Goal: Task Accomplishment & Management: Complete application form

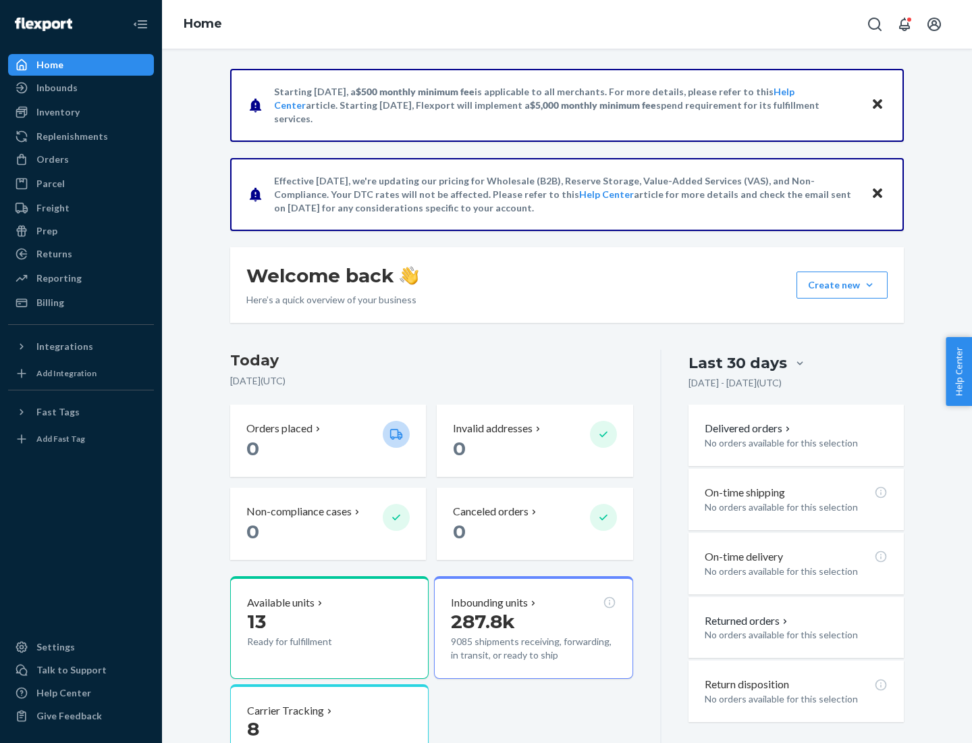
click at [870, 285] on button "Create new Create new inbound Create new order Create new product" at bounding box center [842, 284] width 91 height 27
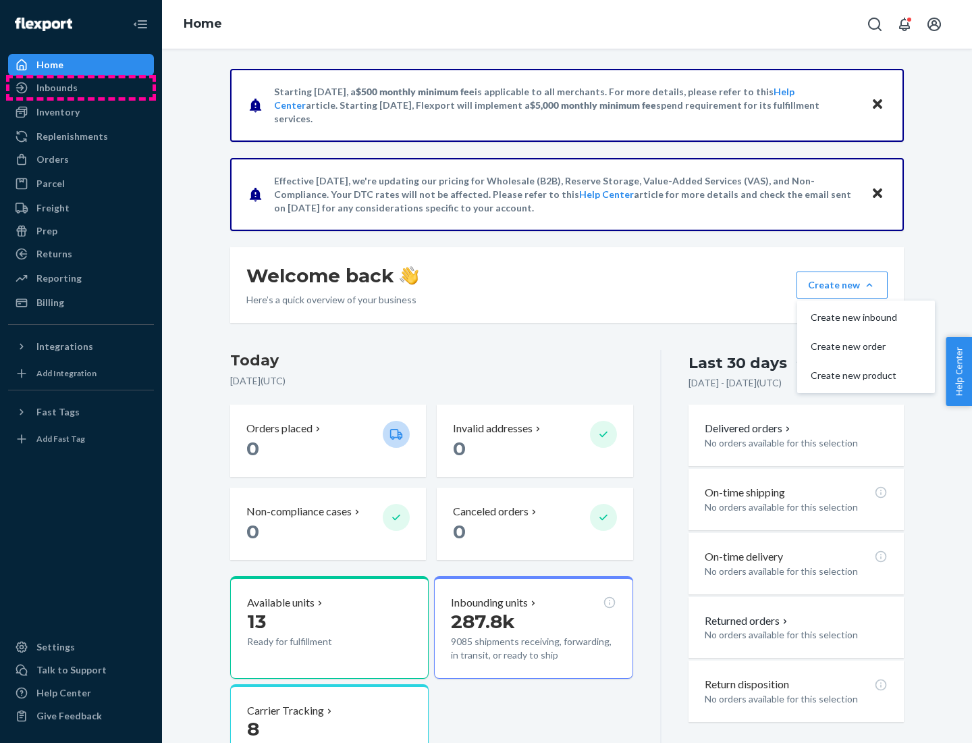
click at [81, 88] on div "Inbounds" at bounding box center [80, 87] width 143 height 19
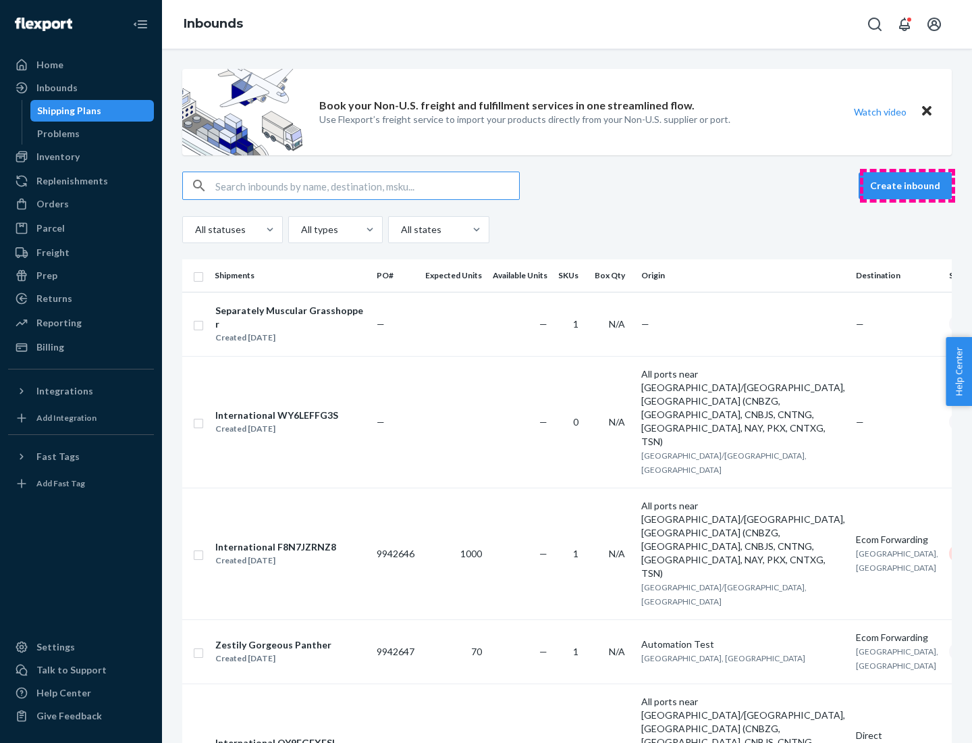
click at [907, 186] on button "Create inbound" at bounding box center [905, 185] width 93 height 27
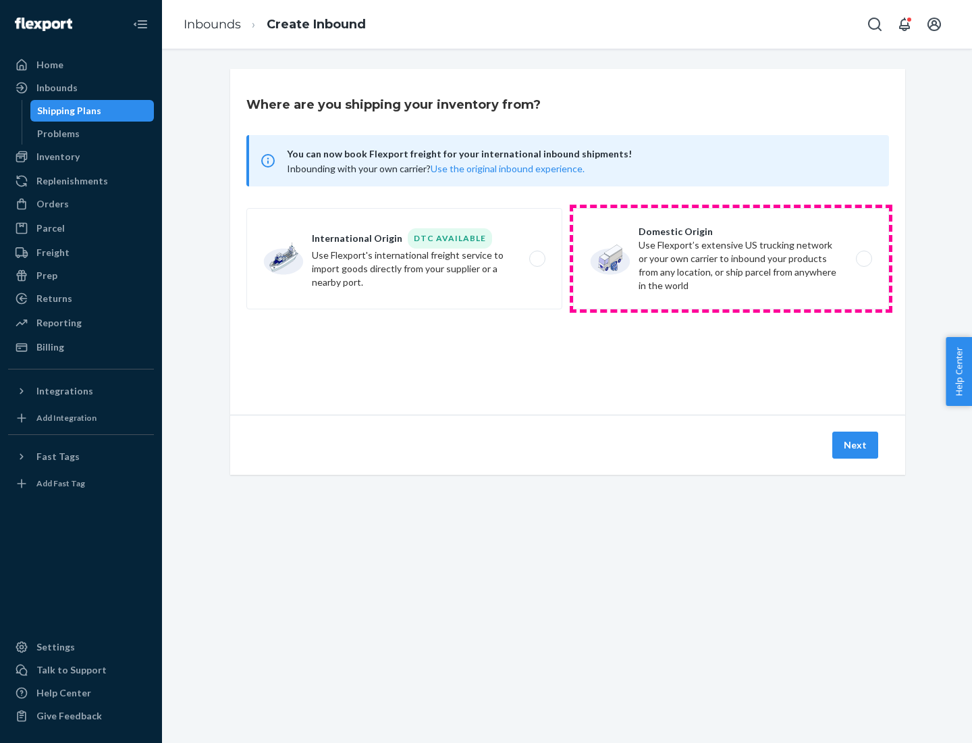
click at [731, 259] on label "Domestic Origin Use Flexport’s extensive US trucking network or your own carrie…" at bounding box center [731, 258] width 316 height 101
click at [864, 259] on input "Domestic Origin Use Flexport’s extensive US trucking network or your own carrie…" at bounding box center [868, 259] width 9 height 9
radio input "true"
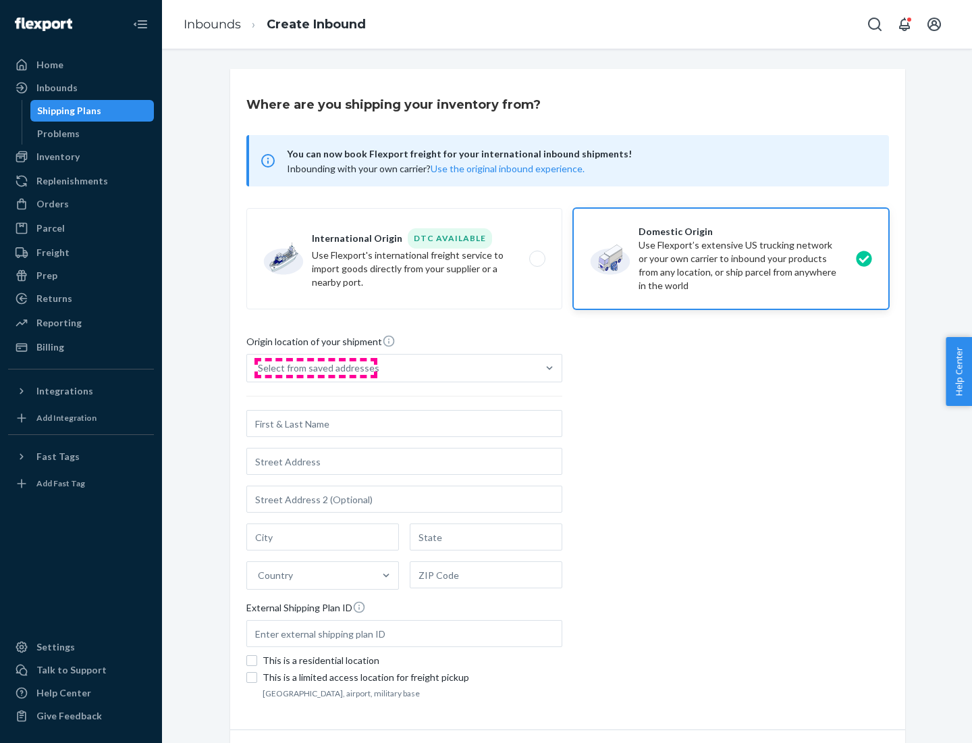
click at [315, 368] on div "Select from saved addresses" at bounding box center [319, 368] width 122 height 14
click at [259, 368] on input "Select from saved addresses" at bounding box center [258, 368] width 1 height 14
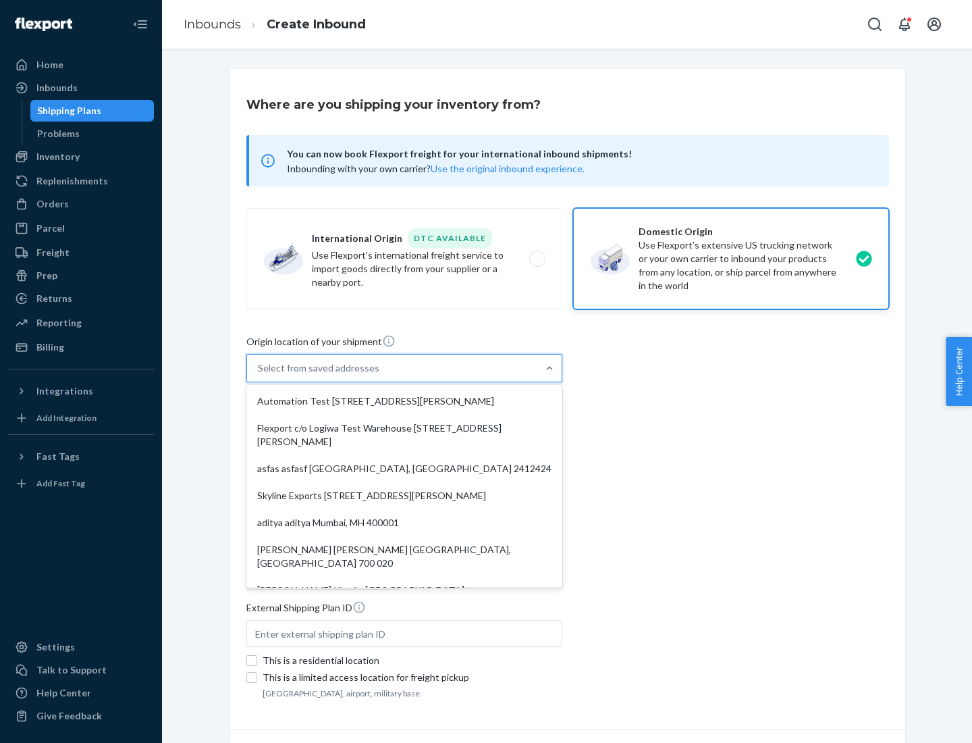
scroll to position [5, 0]
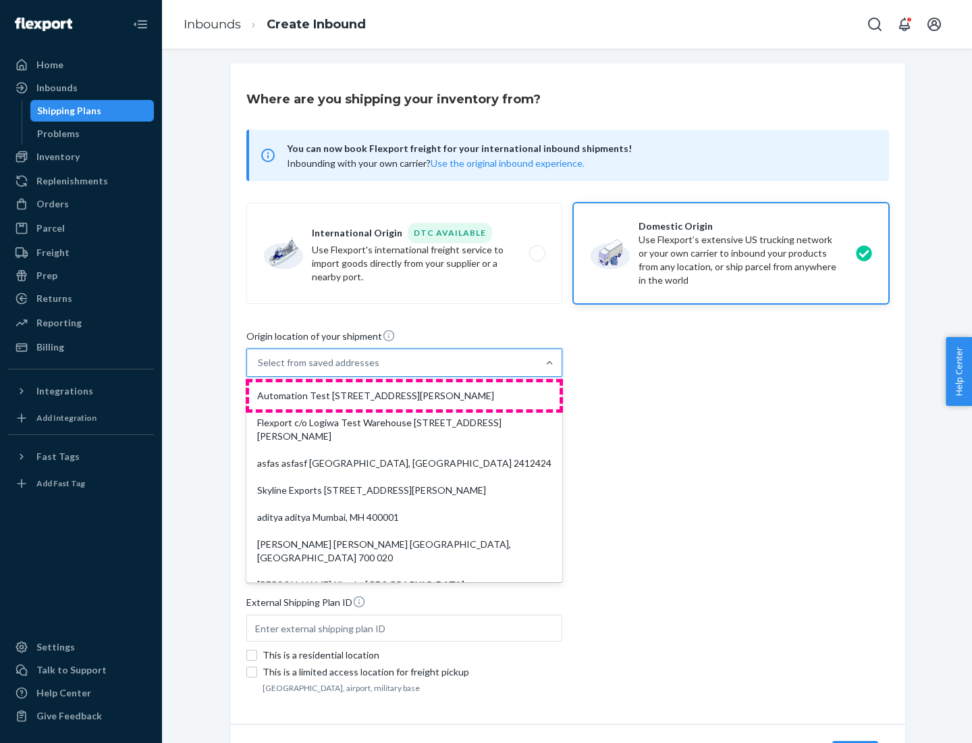
click at [404, 396] on div "Automation Test [STREET_ADDRESS][PERSON_NAME]" at bounding box center [404, 395] width 311 height 27
click at [259, 369] on input "option Automation Test [STREET_ADDRESS][PERSON_NAME]. 9 results available. Use …" at bounding box center [258, 363] width 1 height 14
type input "Automation Test"
type input "9th Floor"
type input "[GEOGRAPHIC_DATA]"
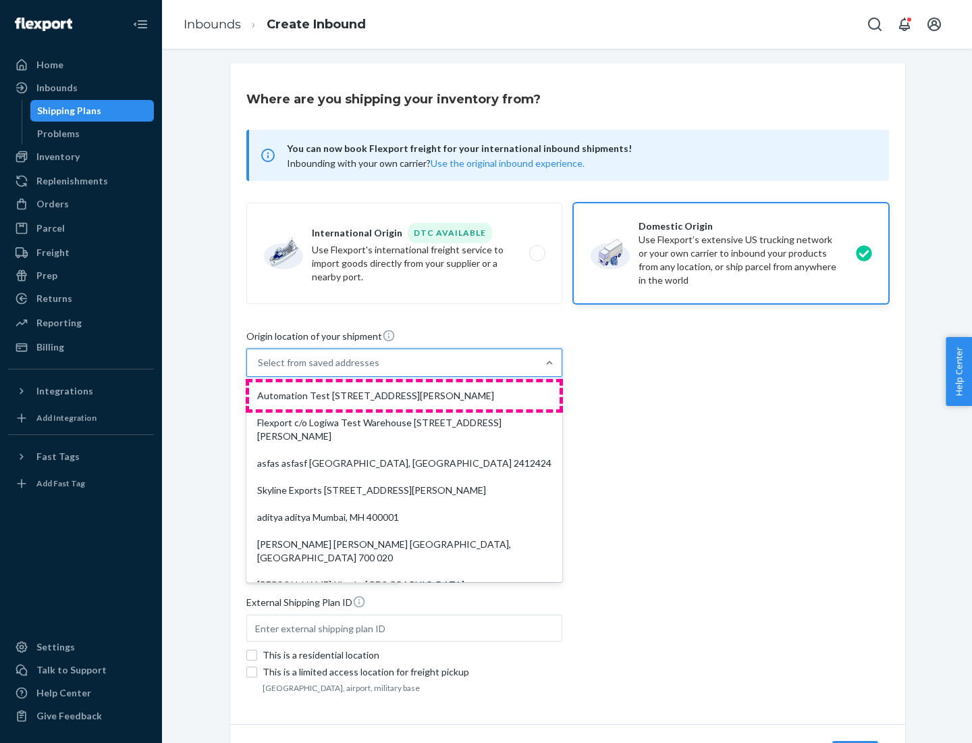
type input "CA"
type input "94104"
type input "[STREET_ADDRESS][PERSON_NAME]"
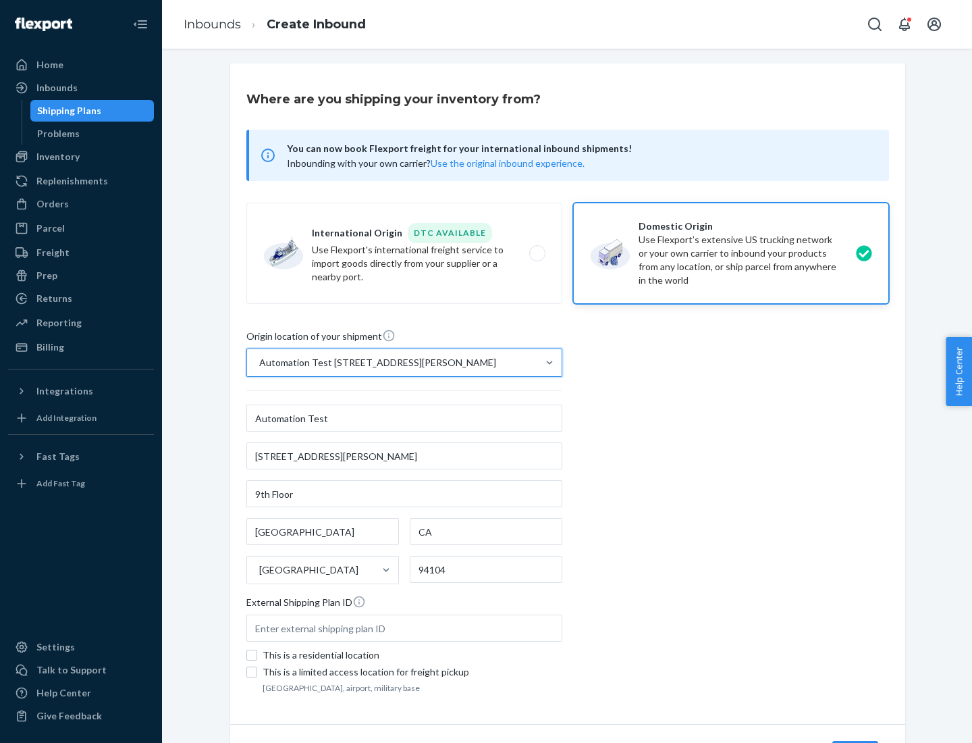
scroll to position [79, 0]
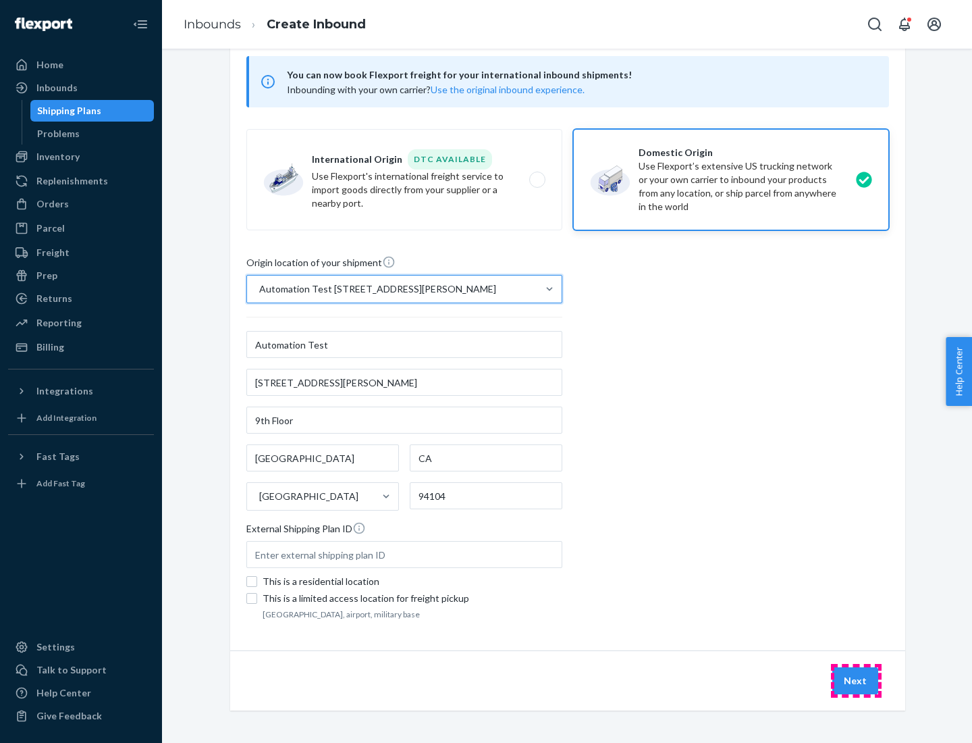
click at [856, 681] on button "Next" at bounding box center [856, 680] width 46 height 27
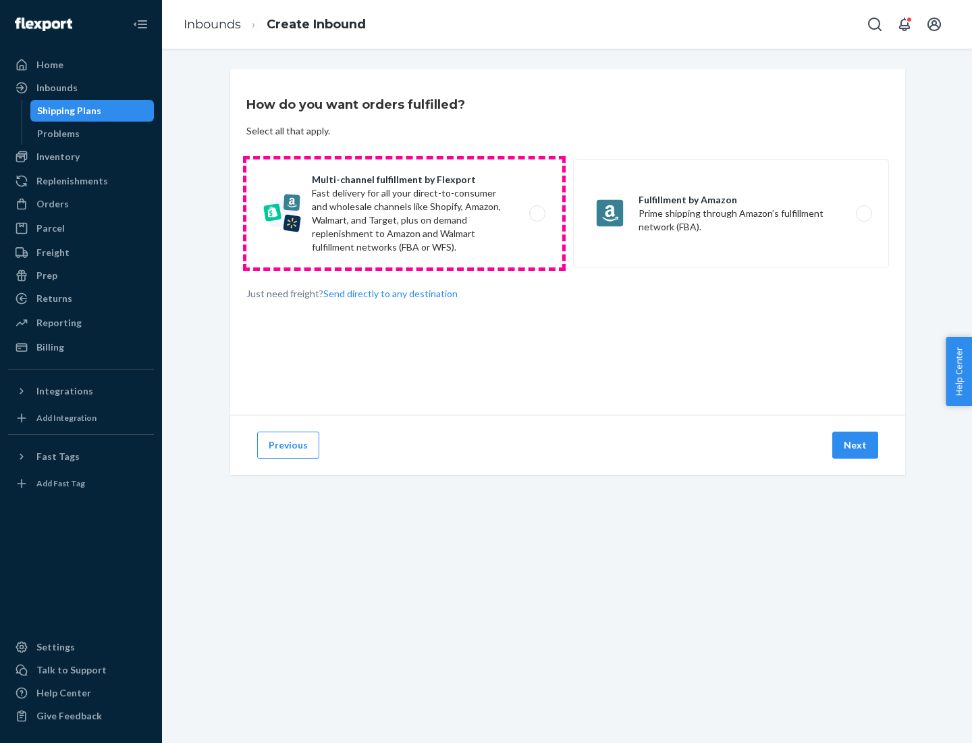
click at [404, 213] on label "Multi-channel fulfillment by Flexport Fast delivery for all your direct-to-cons…" at bounding box center [404, 213] width 316 height 108
click at [537, 213] on input "Multi-channel fulfillment by Flexport Fast delivery for all your direct-to-cons…" at bounding box center [541, 213] width 9 height 9
radio input "true"
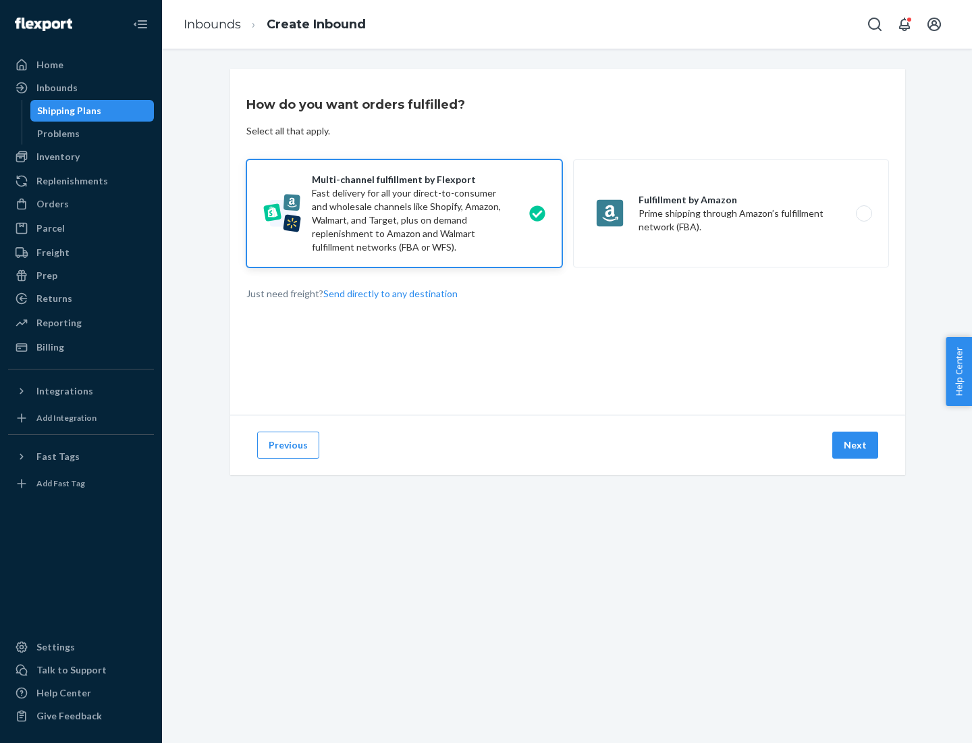
click at [856, 445] on button "Next" at bounding box center [856, 444] width 46 height 27
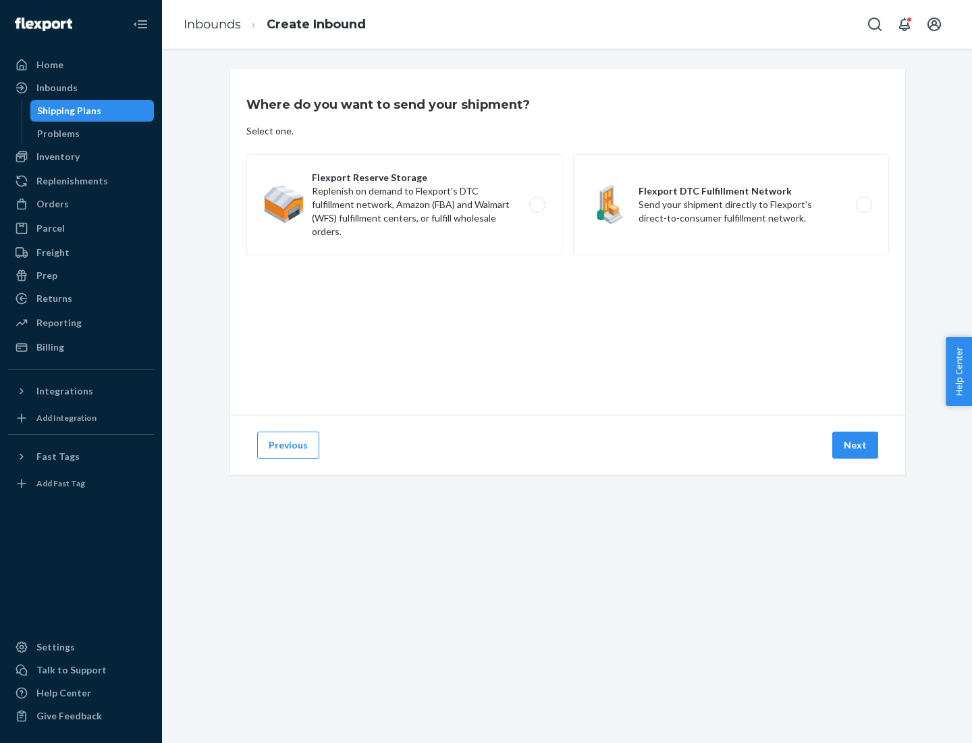
click at [731, 205] on label "Flexport DTC Fulfillment Network Send your shipment directly to Flexport's dire…" at bounding box center [731, 204] width 316 height 101
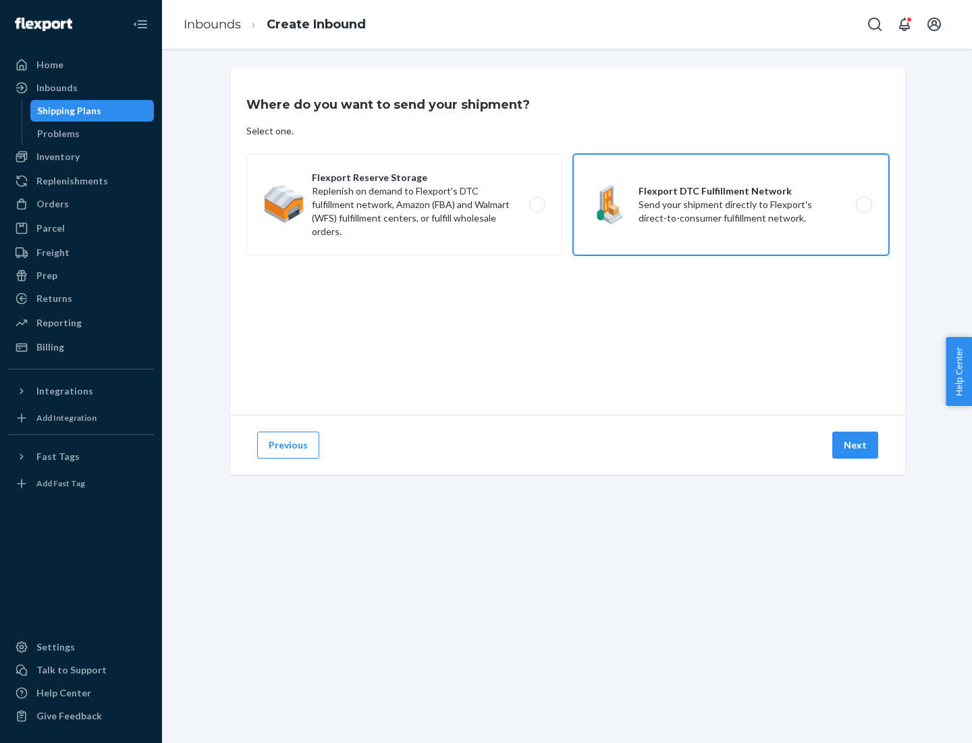
click at [864, 205] on input "Flexport DTC Fulfillment Network Send your shipment directly to Flexport's dire…" at bounding box center [868, 205] width 9 height 9
radio input "true"
click at [856, 445] on button "Next" at bounding box center [856, 444] width 46 height 27
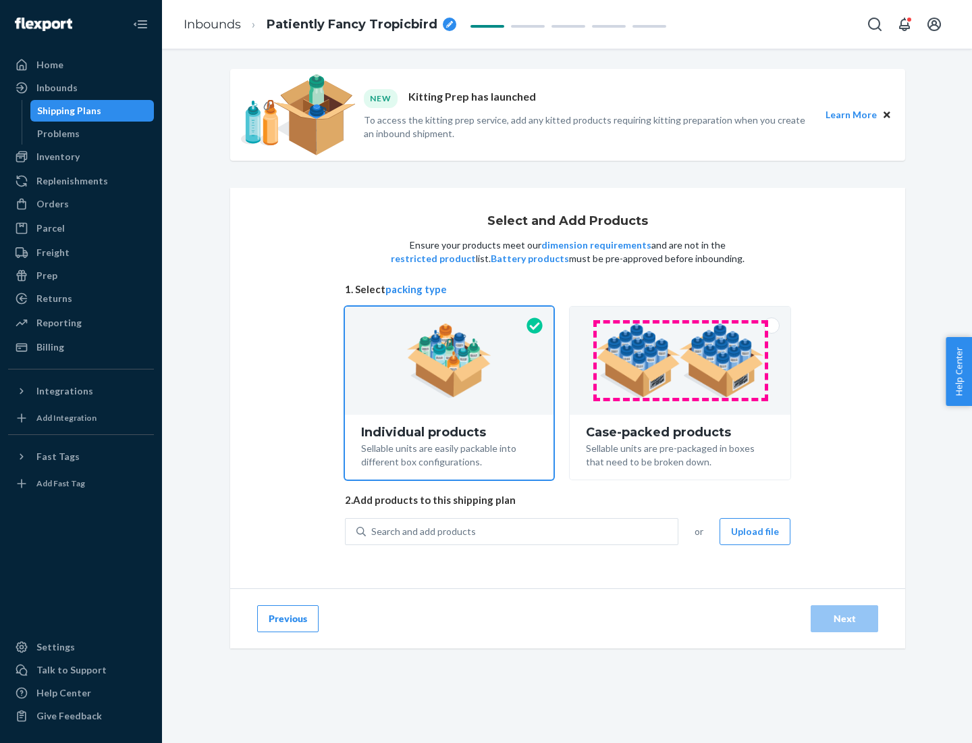
click at [681, 361] on img at bounding box center [680, 360] width 168 height 74
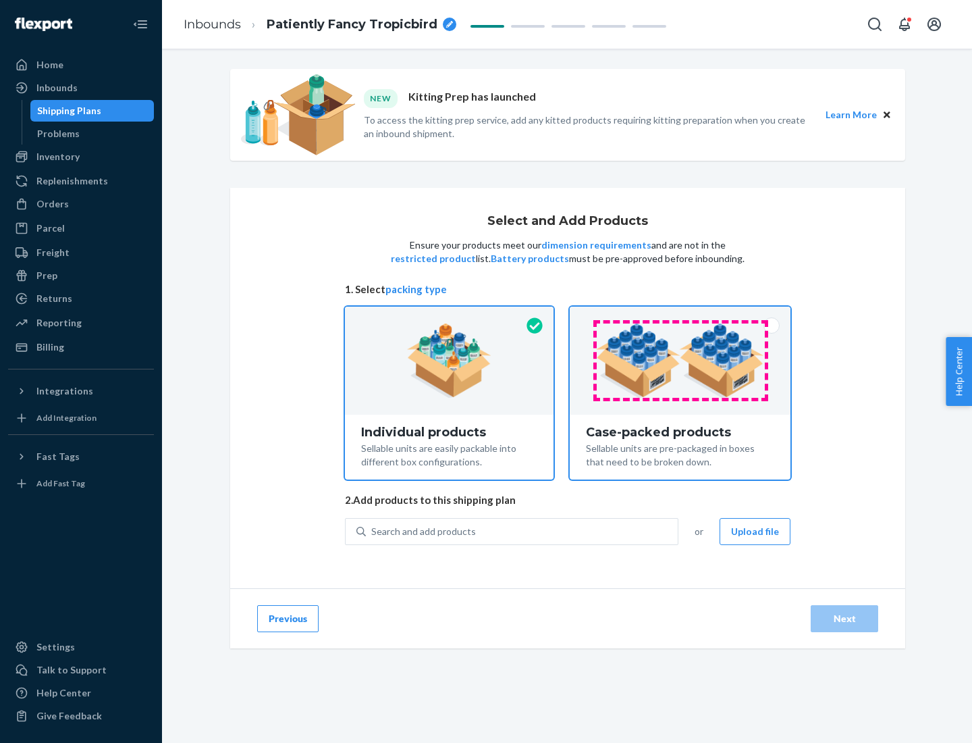
click at [681, 315] on input "Case-packed products Sellable units are pre-packaged in boxes that need to be b…" at bounding box center [680, 311] width 9 height 9
radio input "true"
radio input "false"
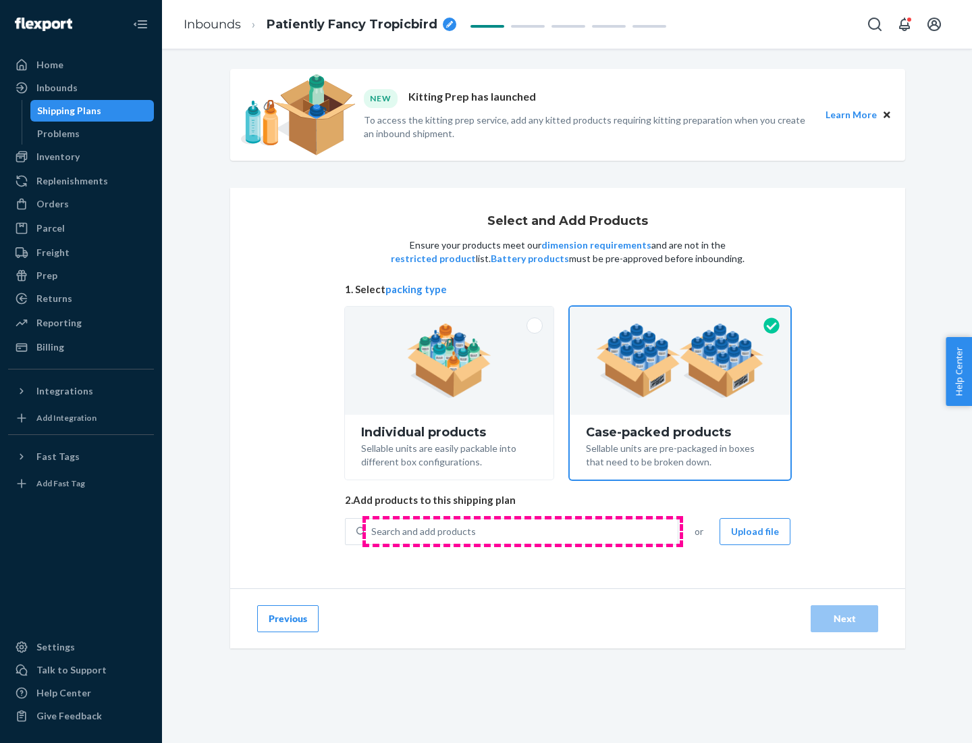
click at [523, 531] on div "Search and add products" at bounding box center [522, 531] width 312 height 24
click at [373, 531] on input "Search and add products" at bounding box center [371, 532] width 1 height 14
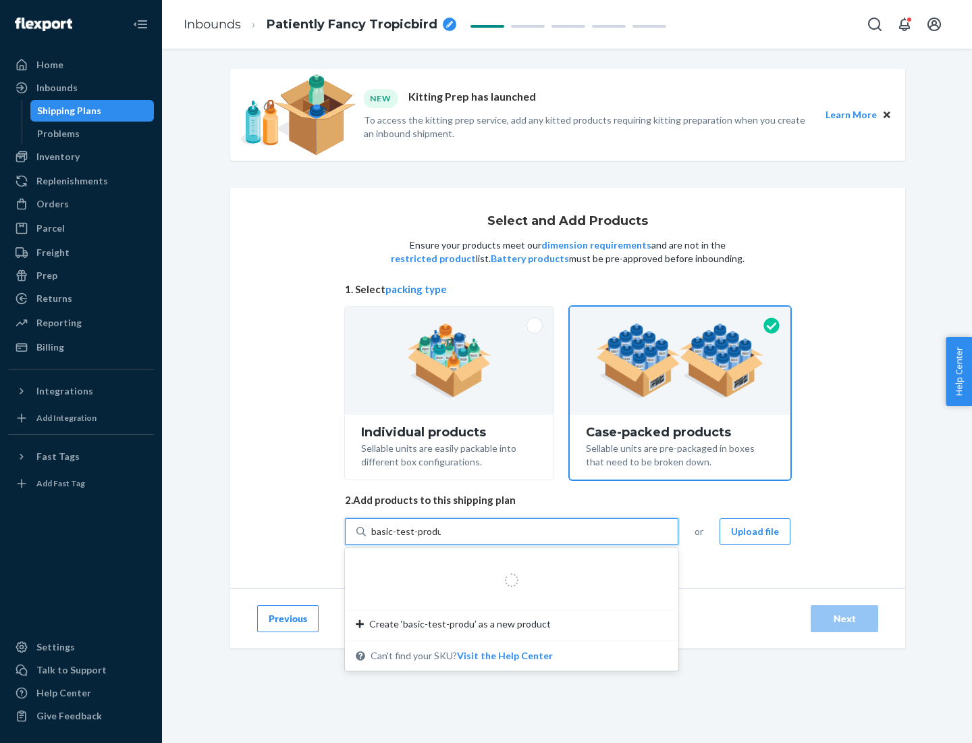
type input "basic-test-product-1"
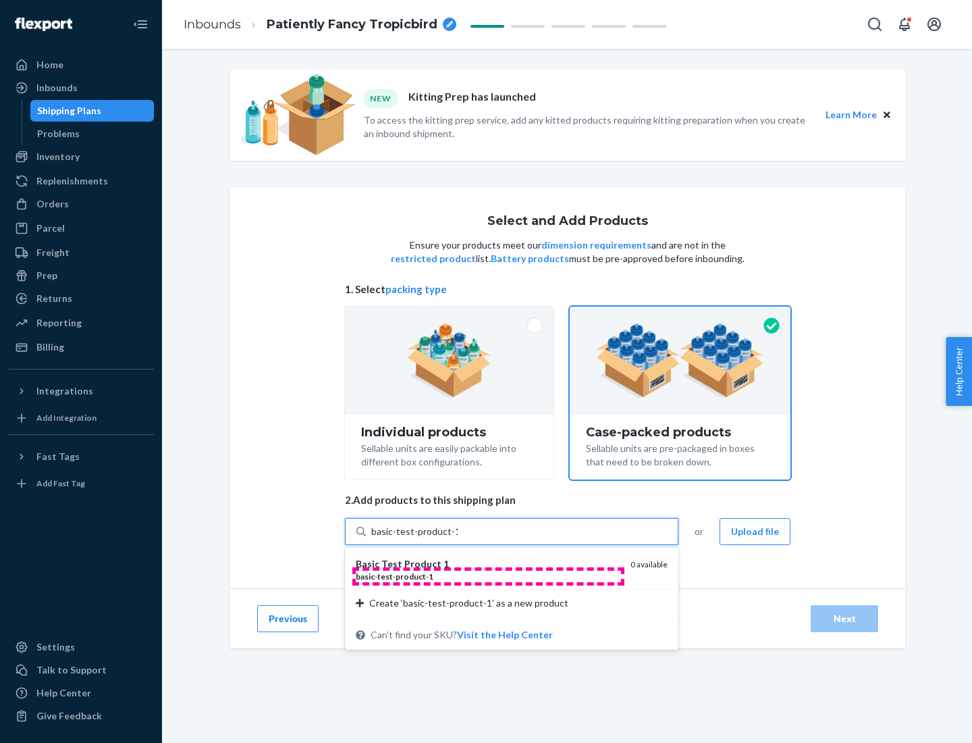
click at [488, 576] on div "basic - test - product - 1" at bounding box center [488, 576] width 264 height 11
click at [458, 538] on input "basic-test-product-1" at bounding box center [414, 532] width 86 height 14
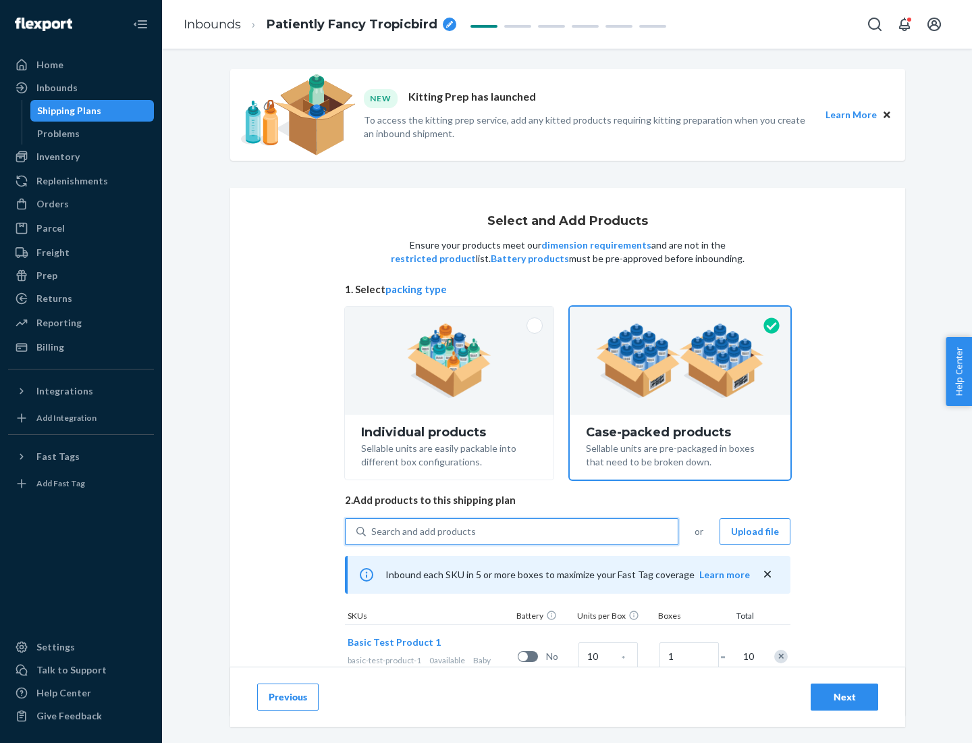
scroll to position [49, 0]
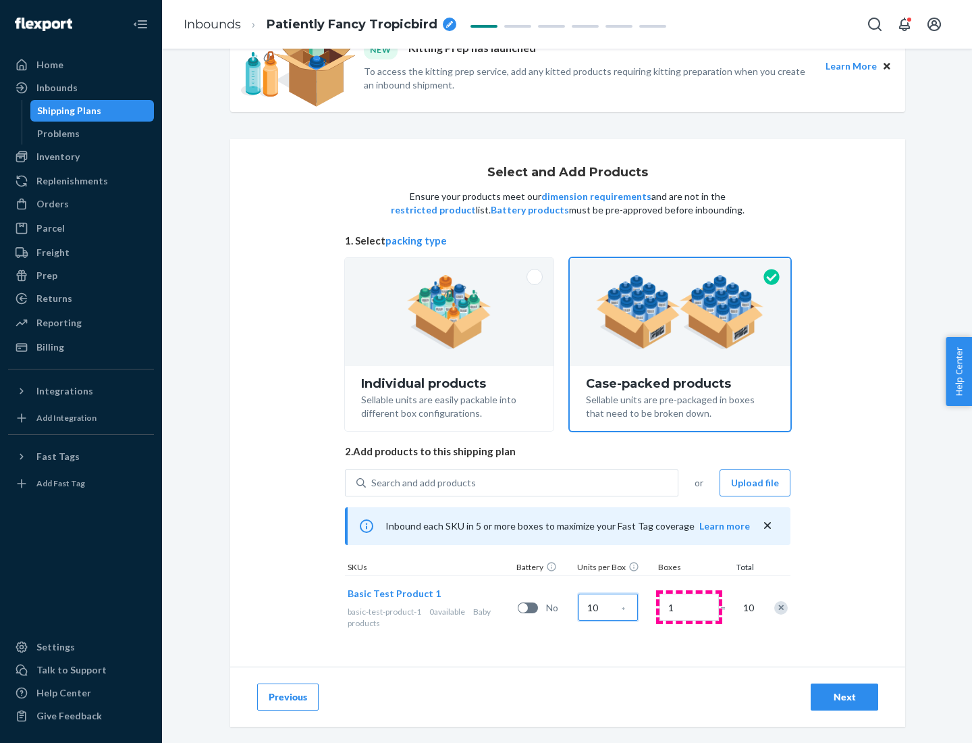
type input "10"
type input "7"
click at [845, 697] on div "Next" at bounding box center [844, 697] width 45 height 14
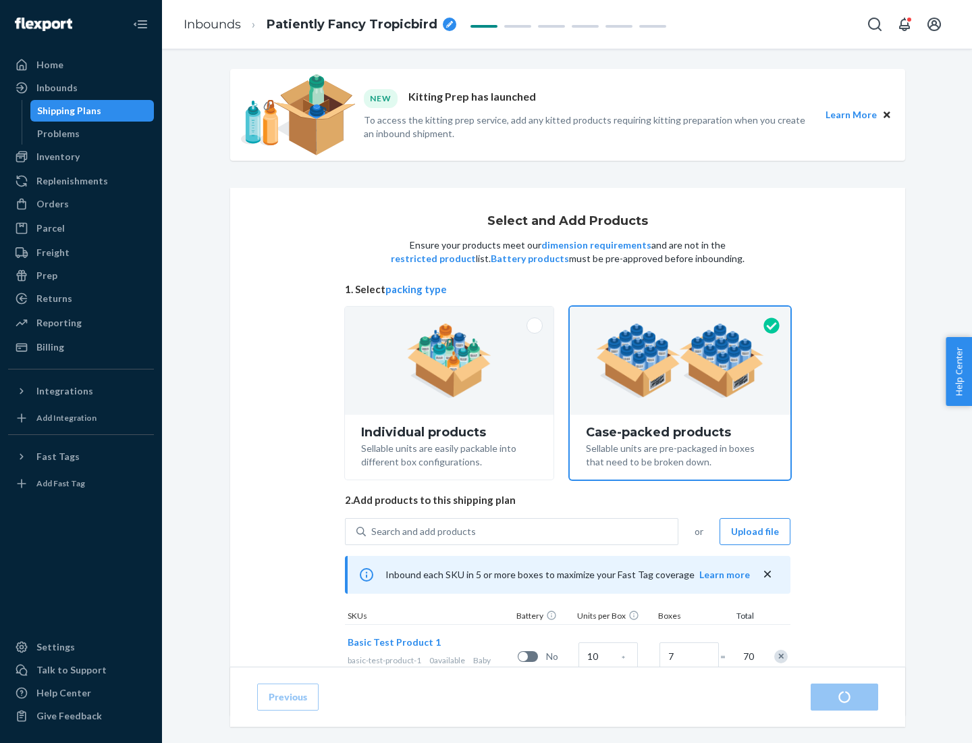
scroll to position [49, 0]
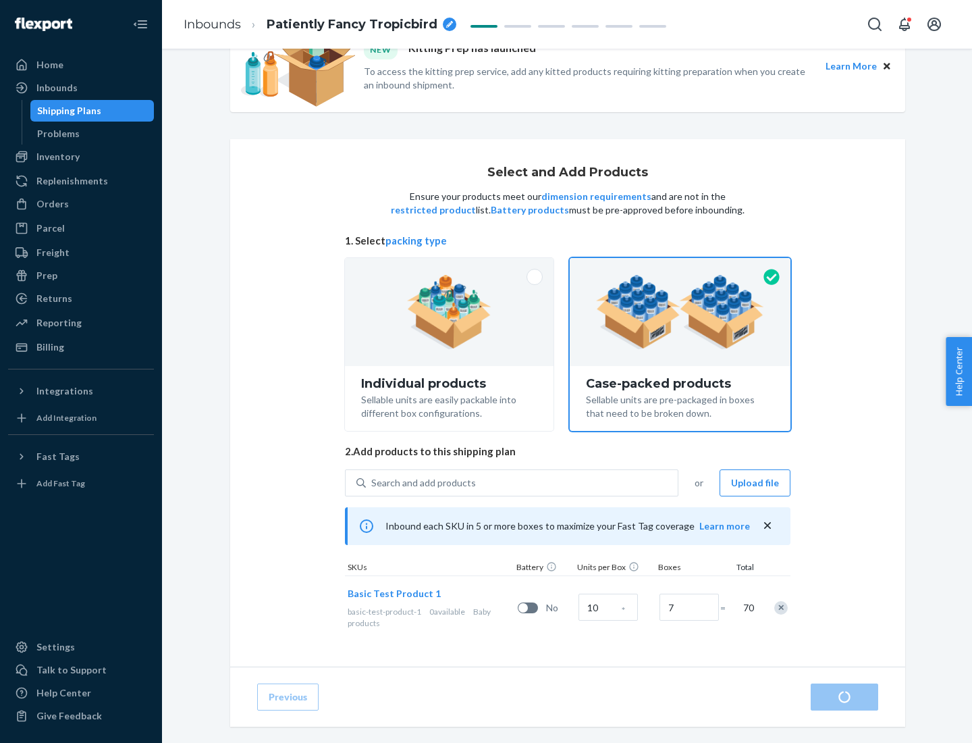
radio input "true"
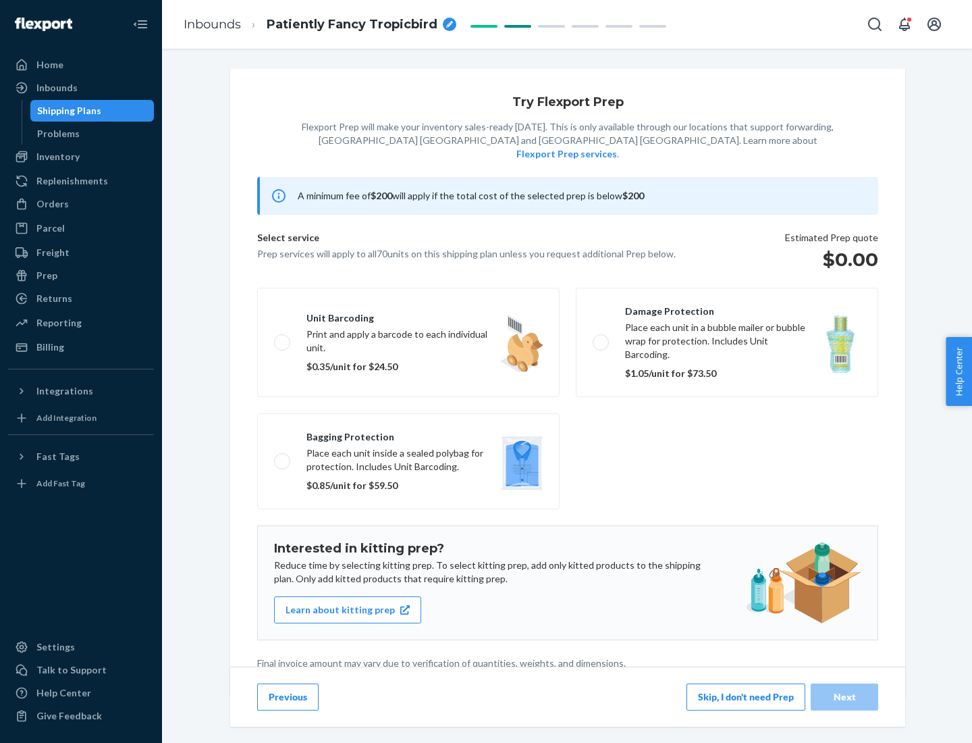
scroll to position [3, 0]
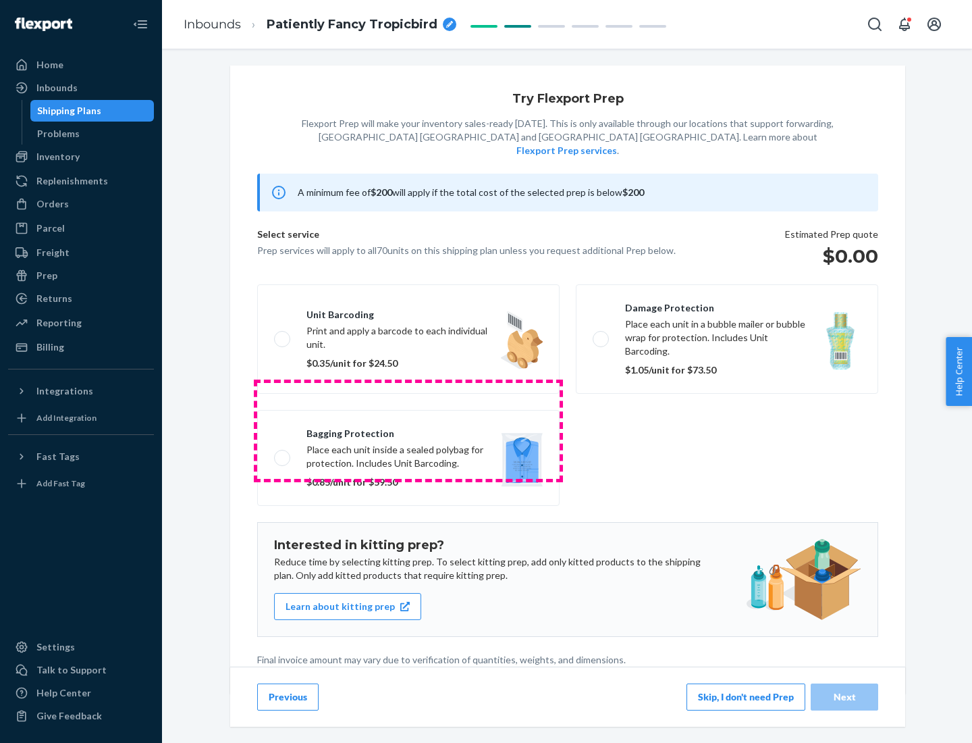
click at [408, 430] on label "Bagging protection Place each unit inside a sealed polybag for protection. Incl…" at bounding box center [408, 458] width 302 height 96
click at [283, 453] on input "Bagging protection Place each unit inside a sealed polybag for protection. Incl…" at bounding box center [278, 457] width 9 height 9
checkbox input "true"
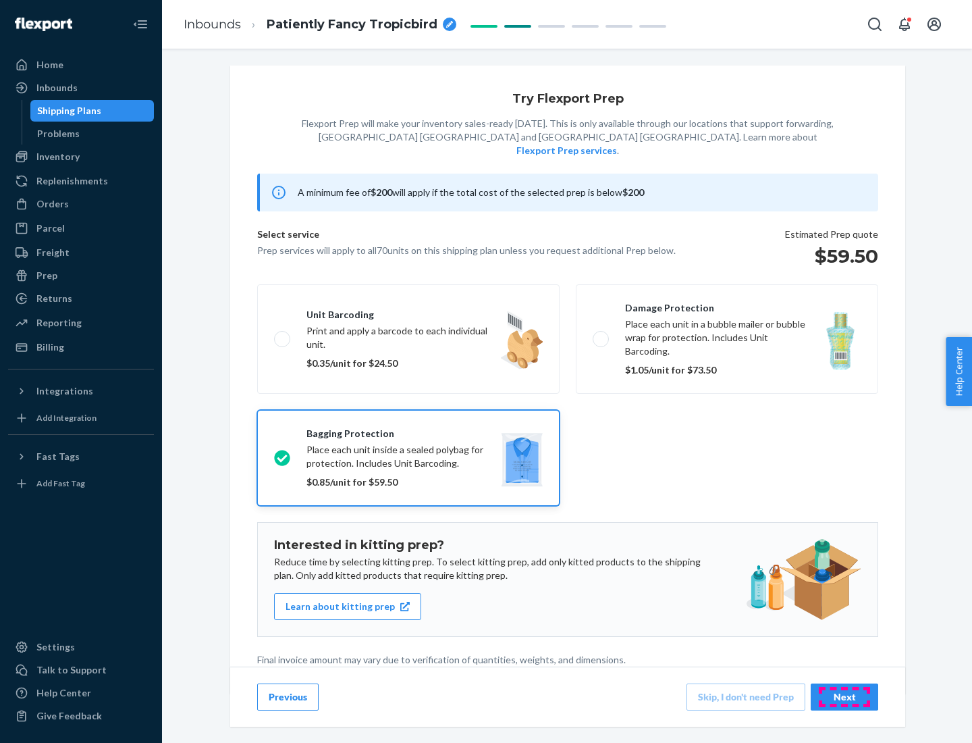
click at [845, 696] on div "Next" at bounding box center [844, 697] width 45 height 14
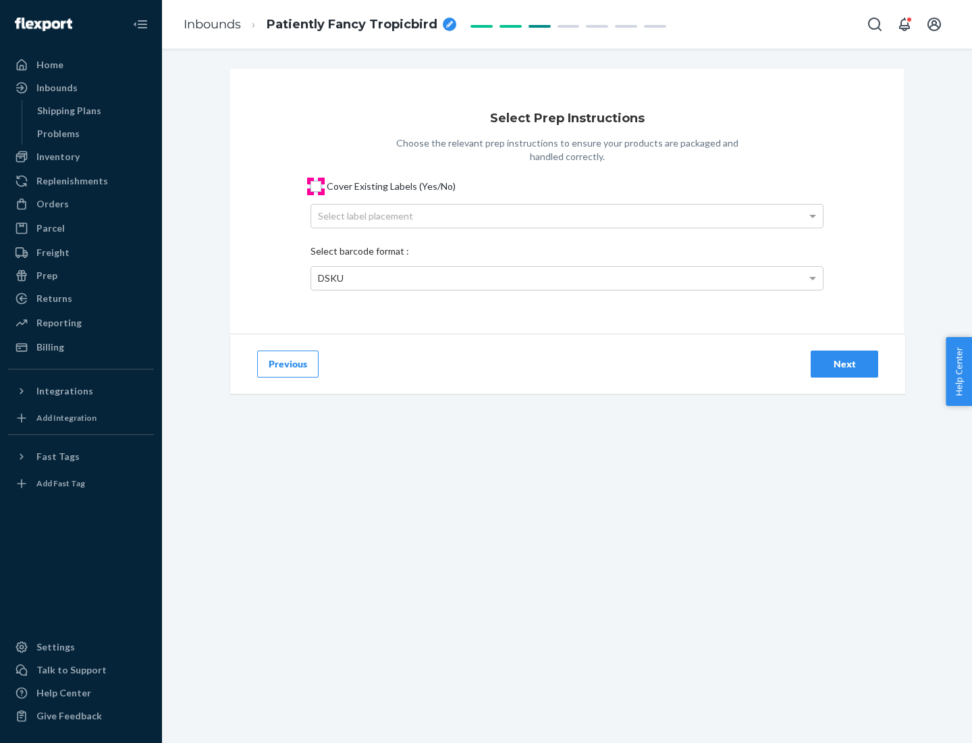
click at [316, 186] on input "Cover Existing Labels (Yes/No)" at bounding box center [316, 186] width 11 height 11
checkbox input "true"
click at [567, 215] on div "Select label placement" at bounding box center [567, 216] width 512 height 23
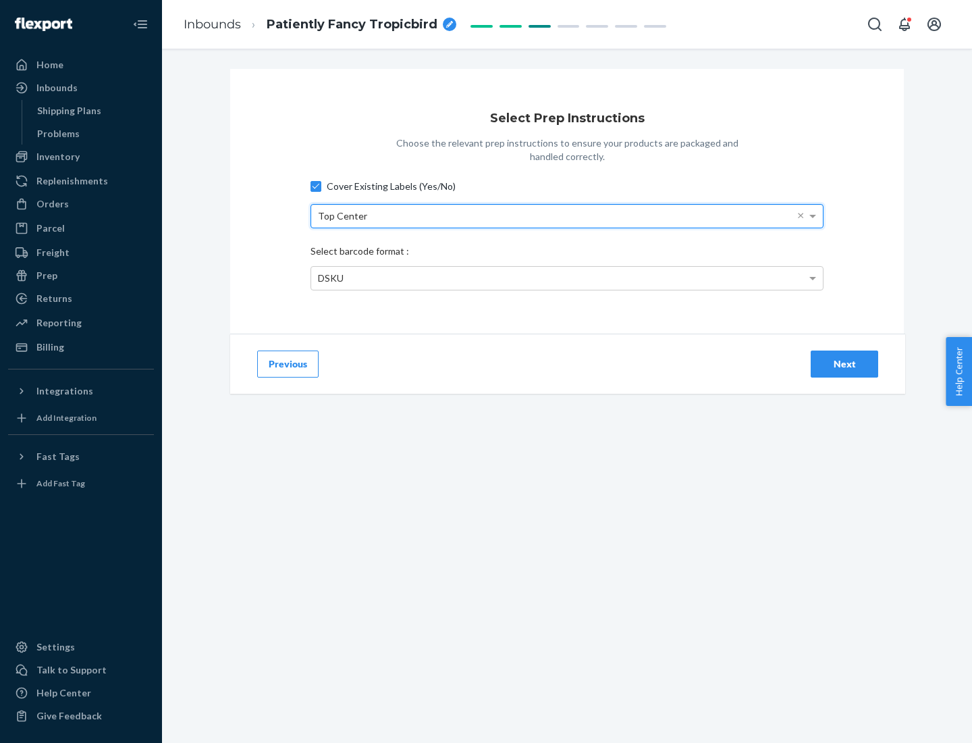
click at [567, 278] on div "DSKU" at bounding box center [567, 278] width 512 height 23
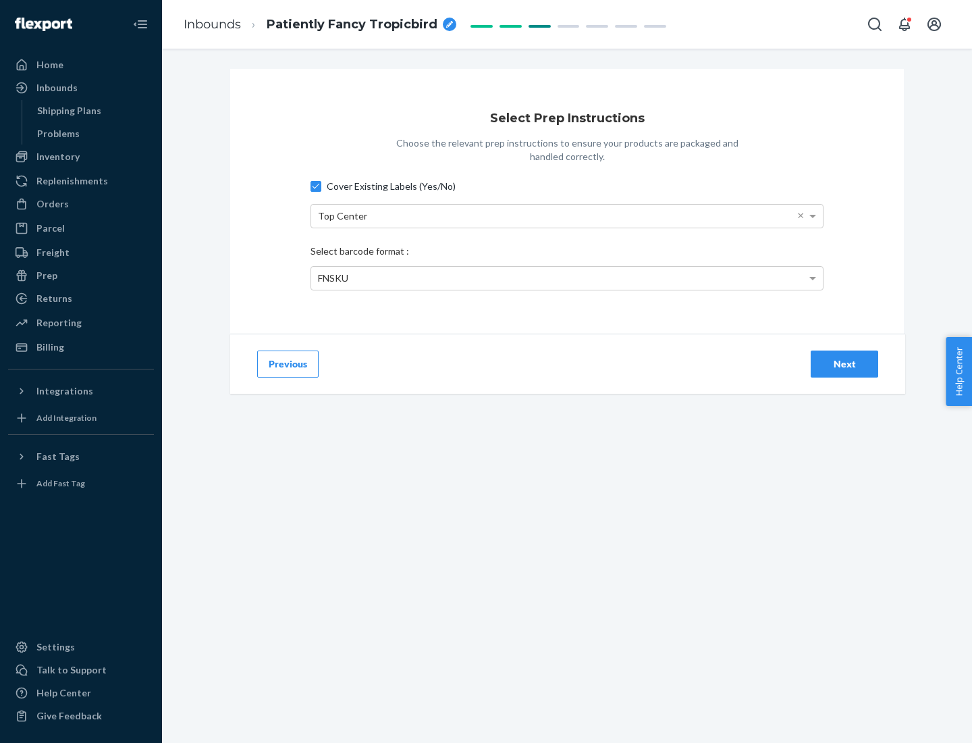
click at [845, 363] on div "Next" at bounding box center [844, 364] width 45 height 14
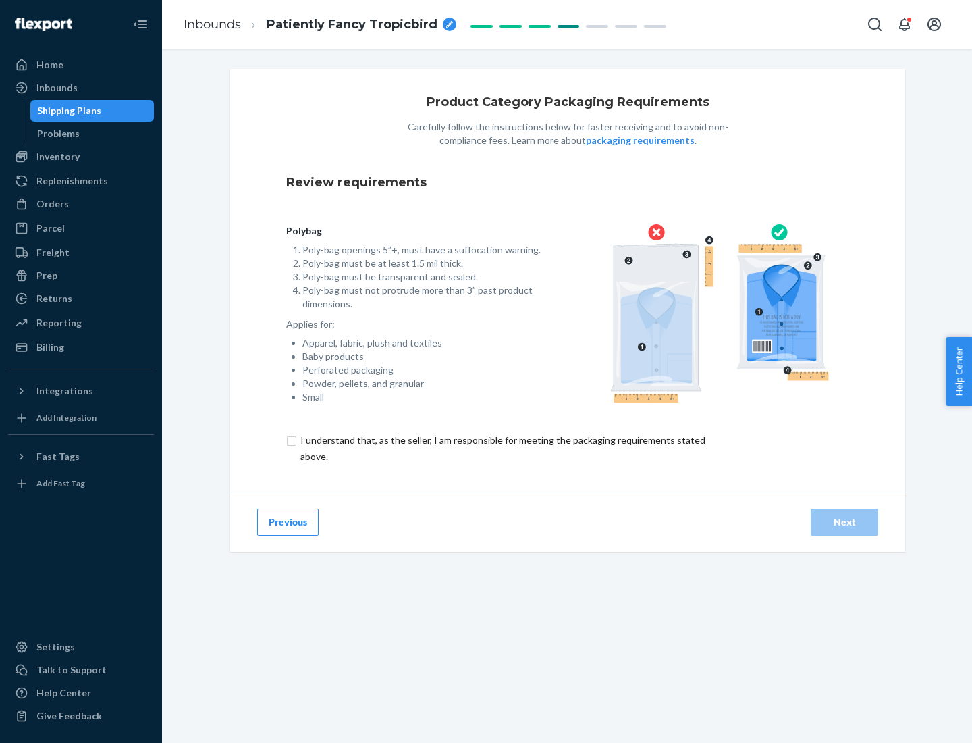
click at [502, 448] on input "checkbox" at bounding box center [510, 448] width 449 height 32
checkbox input "true"
click at [845, 521] on div "Next" at bounding box center [844, 522] width 45 height 14
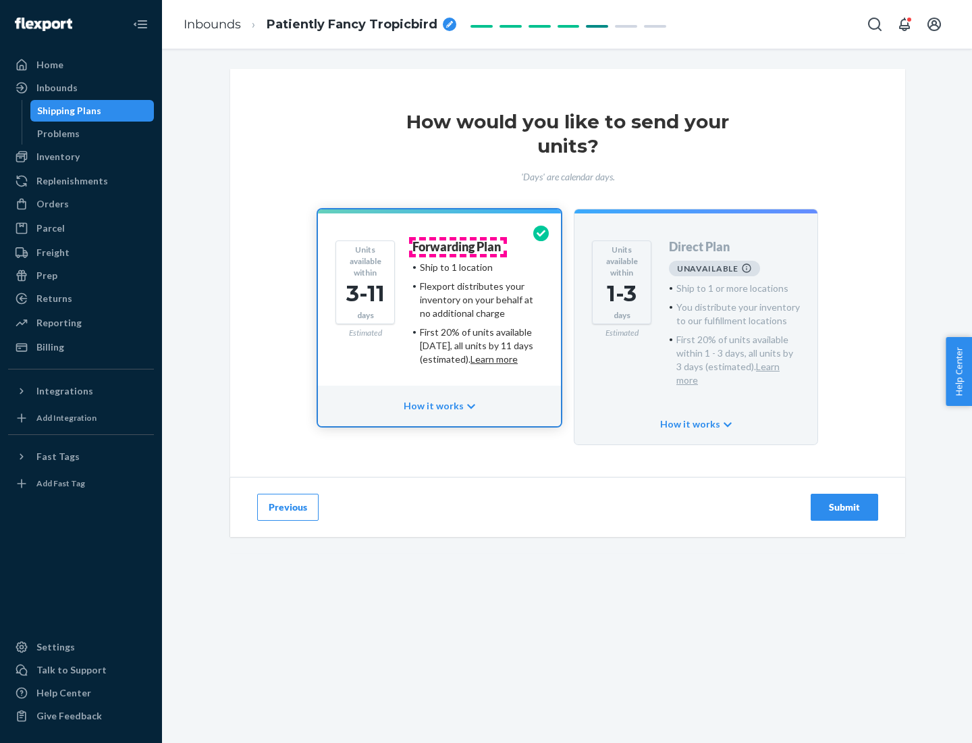
click at [458, 246] on h4 "Forwarding Plan" at bounding box center [457, 247] width 88 height 14
click at [845, 500] on div "Submit" at bounding box center [844, 507] width 45 height 14
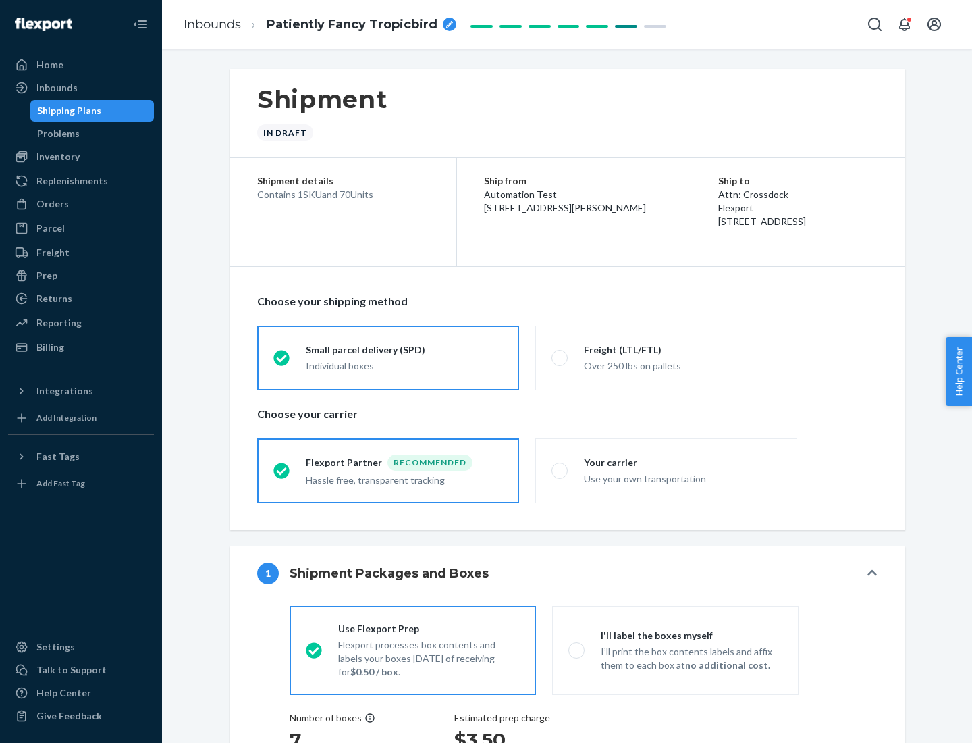
radio input "true"
radio input "false"
radio input "true"
radio input "false"
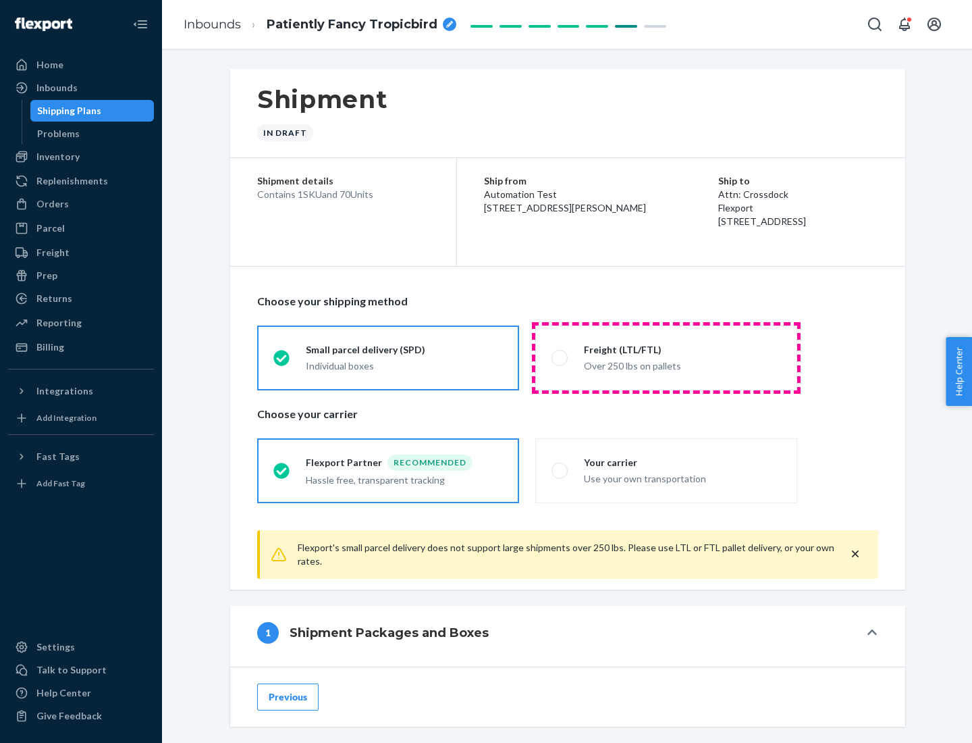
click at [666, 357] on div "Over 250 lbs on pallets" at bounding box center [682, 365] width 197 height 16
click at [560, 357] on input "Freight (LTL/FTL) Over 250 lbs on pallets" at bounding box center [556, 357] width 9 height 9
radio input "true"
radio input "false"
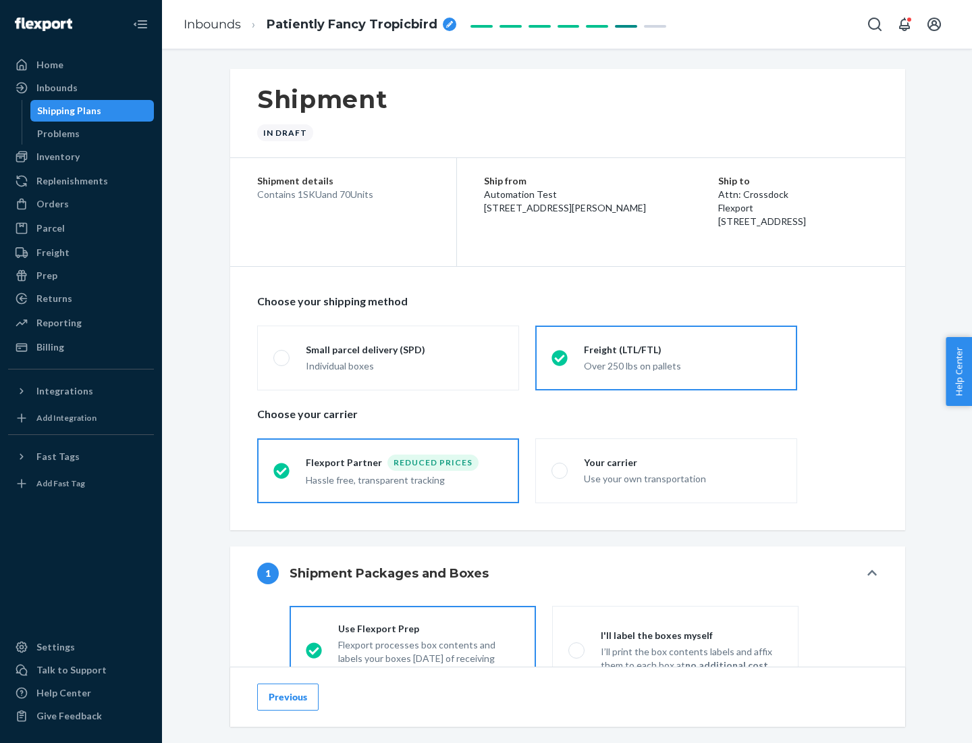
scroll to position [75, 0]
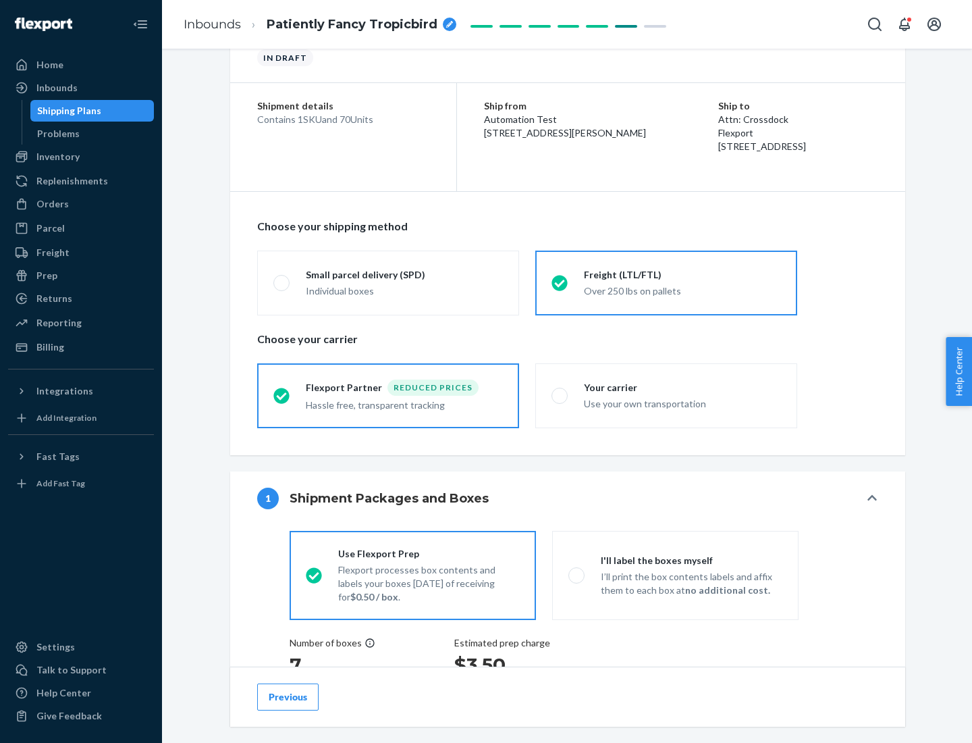
click at [666, 395] on div "Use your own transportation" at bounding box center [682, 402] width 197 height 16
click at [560, 395] on input "Your carrier Use your own transportation" at bounding box center [556, 395] width 9 height 9
radio input "true"
radio input "false"
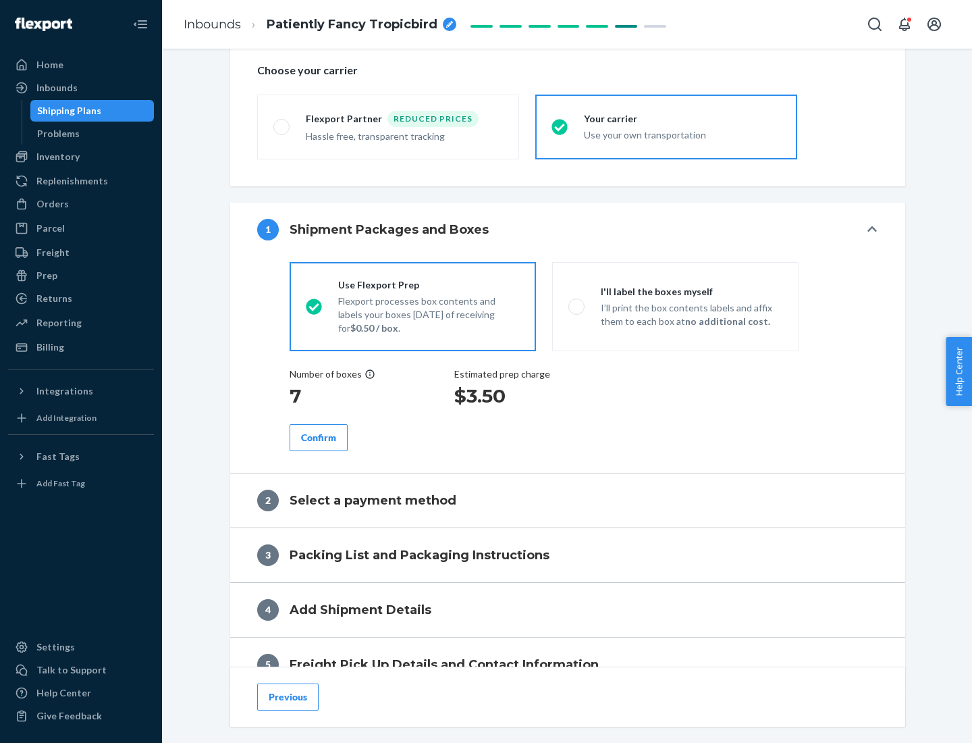
scroll to position [255, 0]
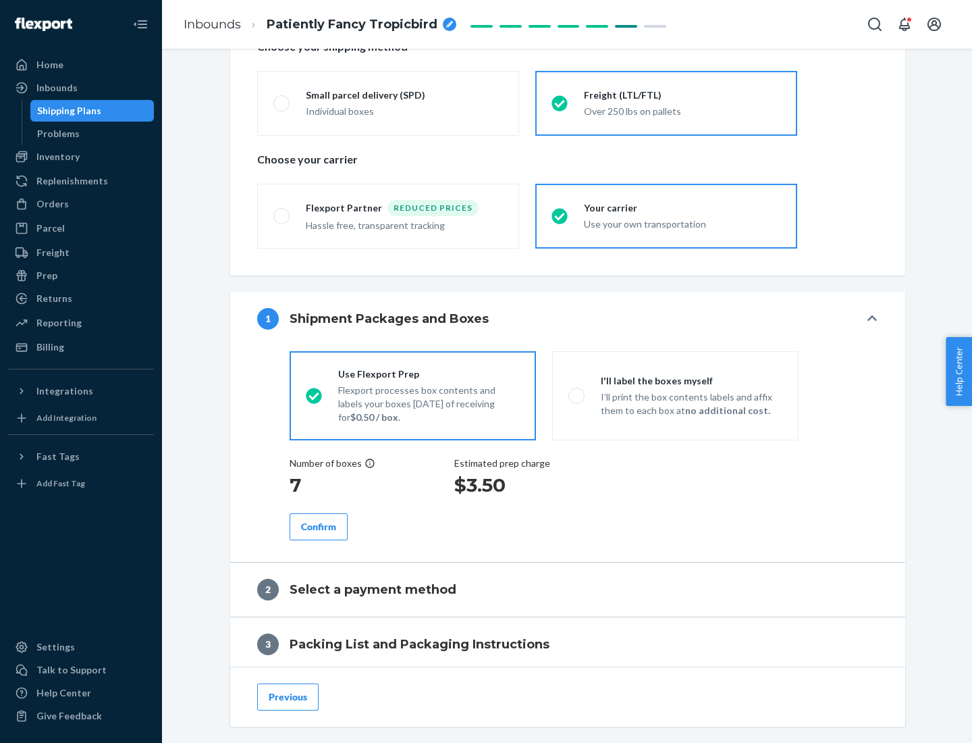
click at [675, 395] on p "I’ll print the box contents labels and affix them to each box at no additional …" at bounding box center [692, 403] width 182 height 27
click at [577, 395] on input "I'll label the boxes myself I’ll print the box contents labels and affix them t…" at bounding box center [573, 395] width 9 height 9
radio input "true"
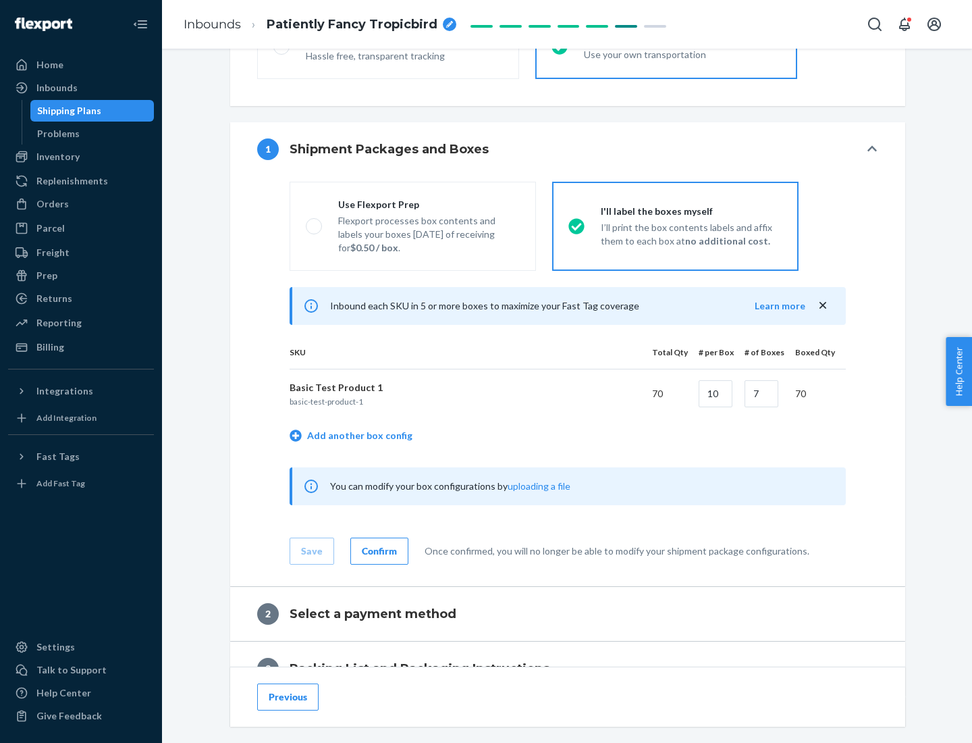
scroll to position [233, 0]
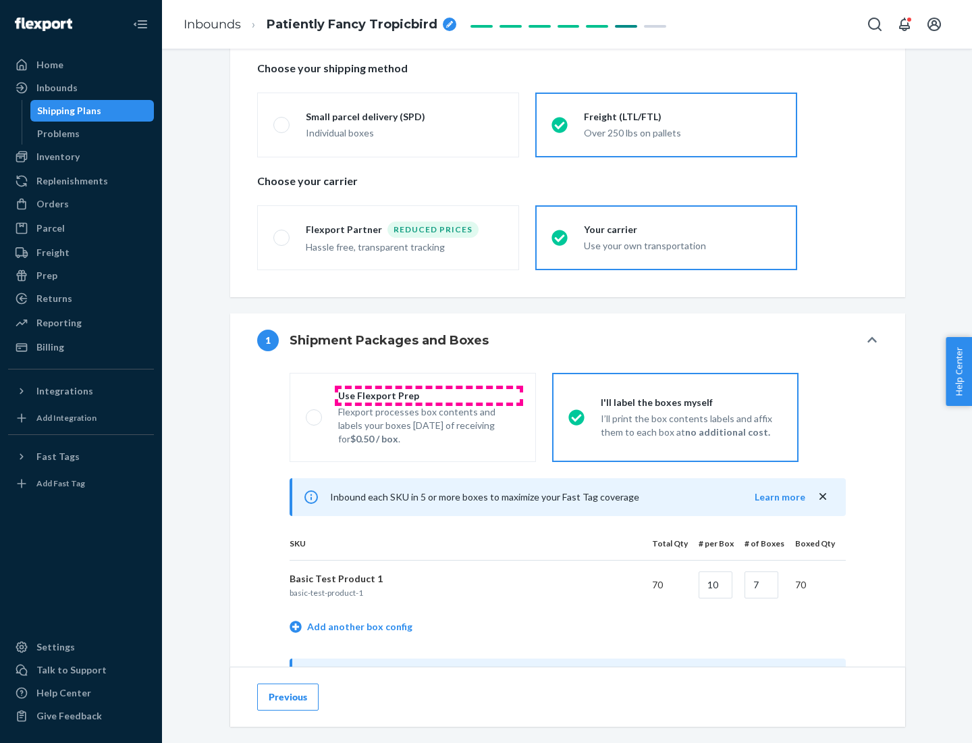
click at [429, 395] on div "Use Flexport Prep" at bounding box center [429, 396] width 182 height 14
click at [315, 413] on input "Use Flexport Prep Flexport processes box contents and labels your boxes [DATE] …" at bounding box center [310, 417] width 9 height 9
radio input "true"
radio input "false"
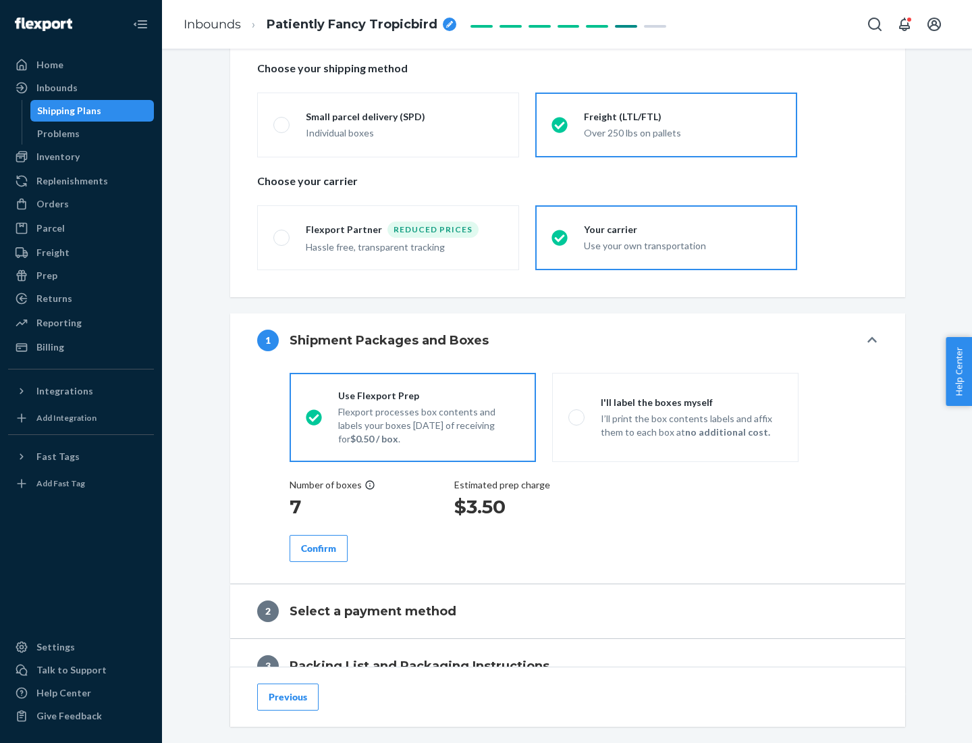
scroll to position [386, 0]
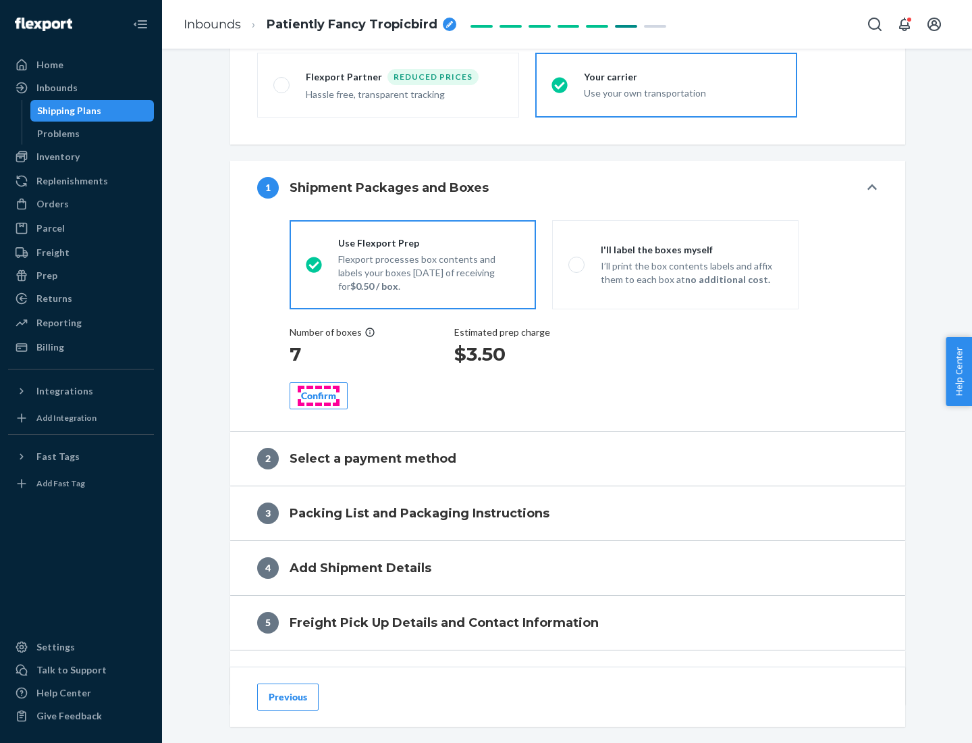
click at [319, 395] on div "Confirm" at bounding box center [318, 396] width 35 height 14
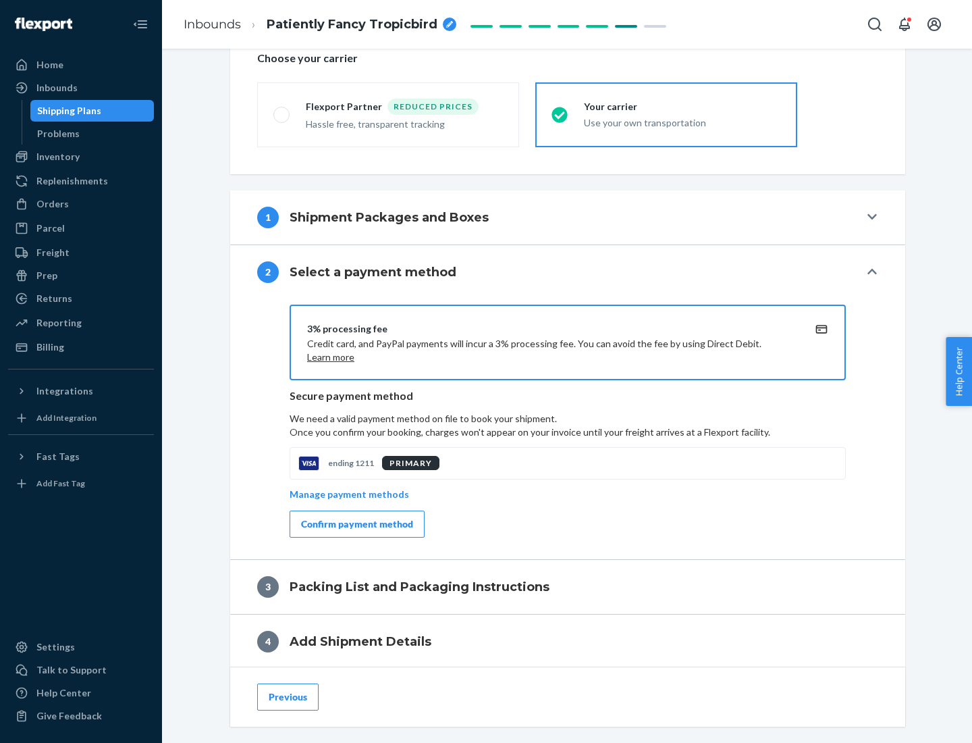
scroll to position [484, 0]
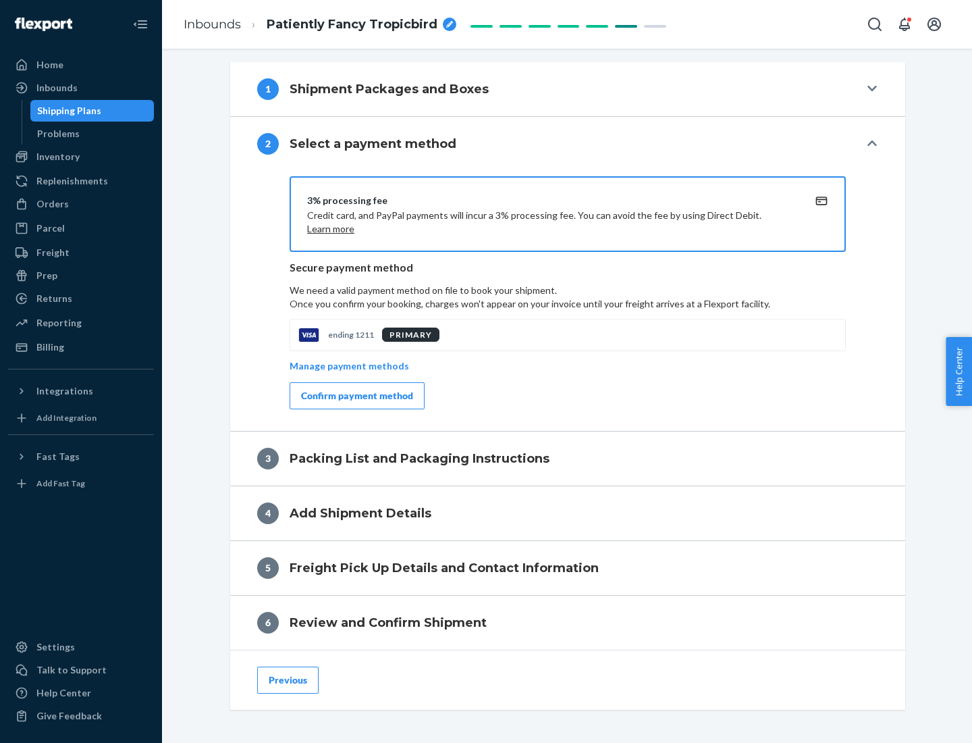
click at [356, 396] on div "Confirm payment method" at bounding box center [357, 396] width 112 height 14
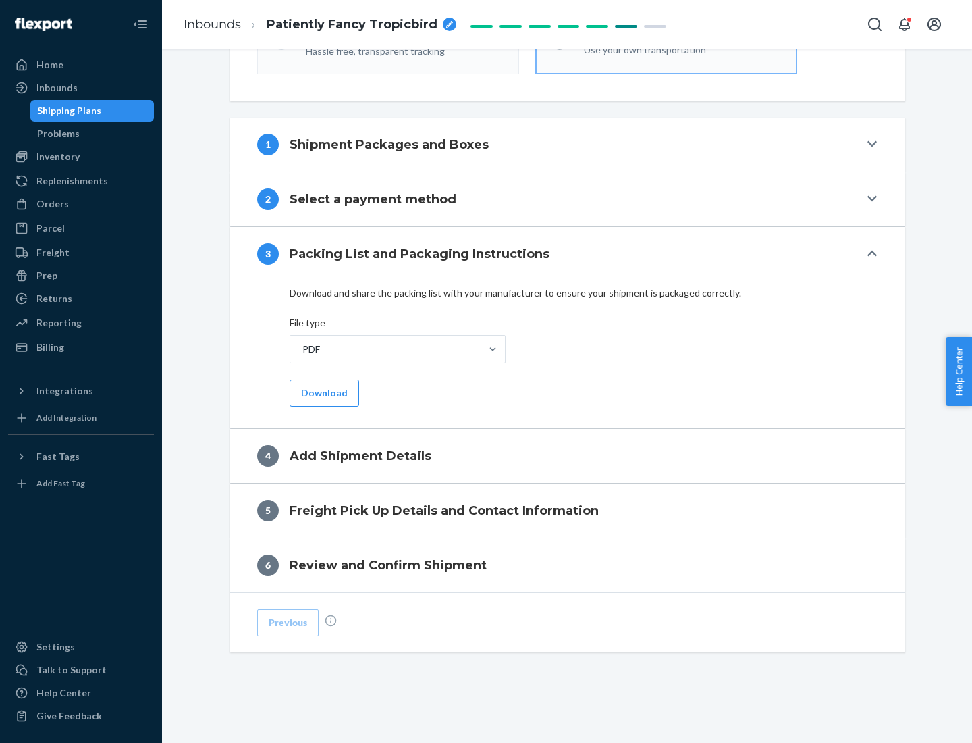
scroll to position [426, 0]
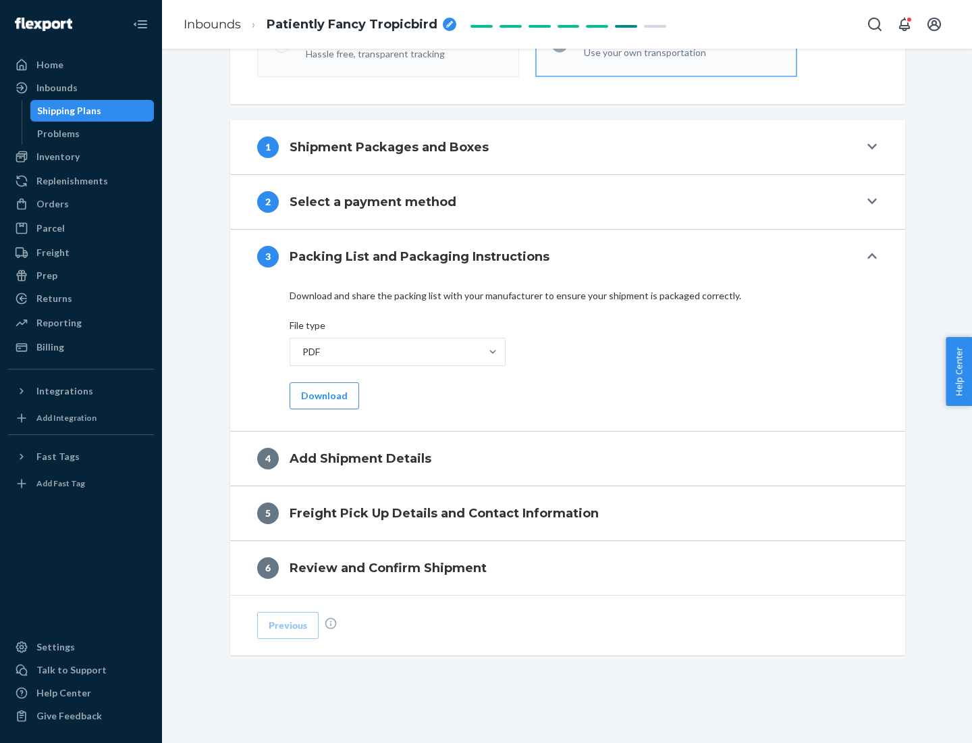
click at [323, 395] on button "Download" at bounding box center [325, 395] width 70 height 27
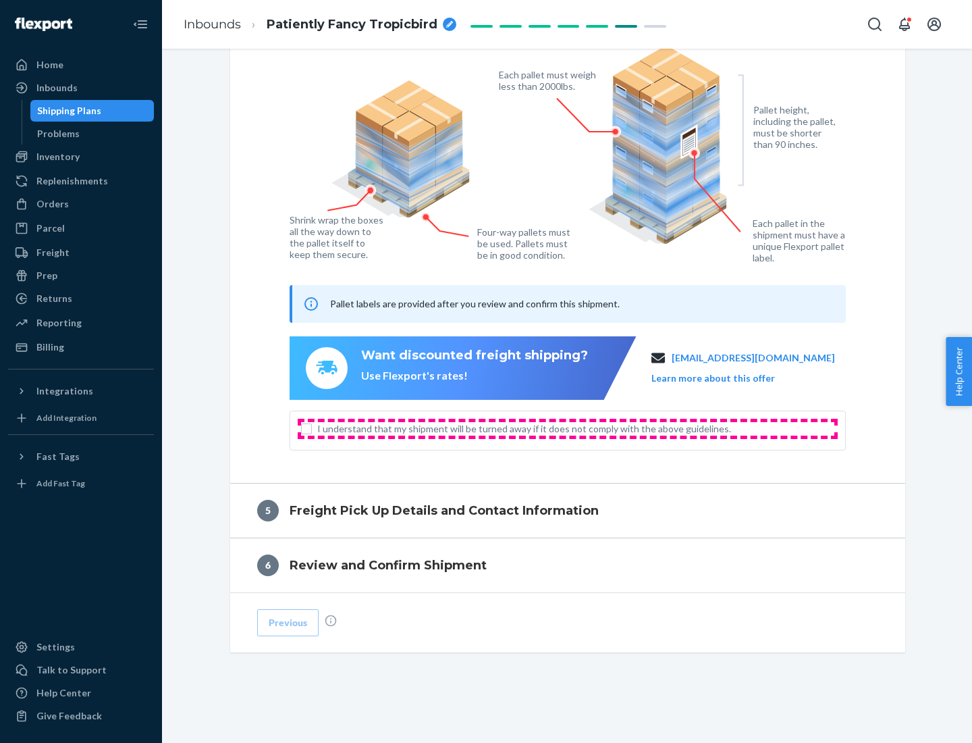
click at [568, 428] on span "I understand that my shipment will be turned away if it does not comply with th…" at bounding box center [575, 429] width 517 height 14
click at [312, 428] on input "I understand that my shipment will be turned away if it does not comply with th…" at bounding box center [306, 428] width 11 height 11
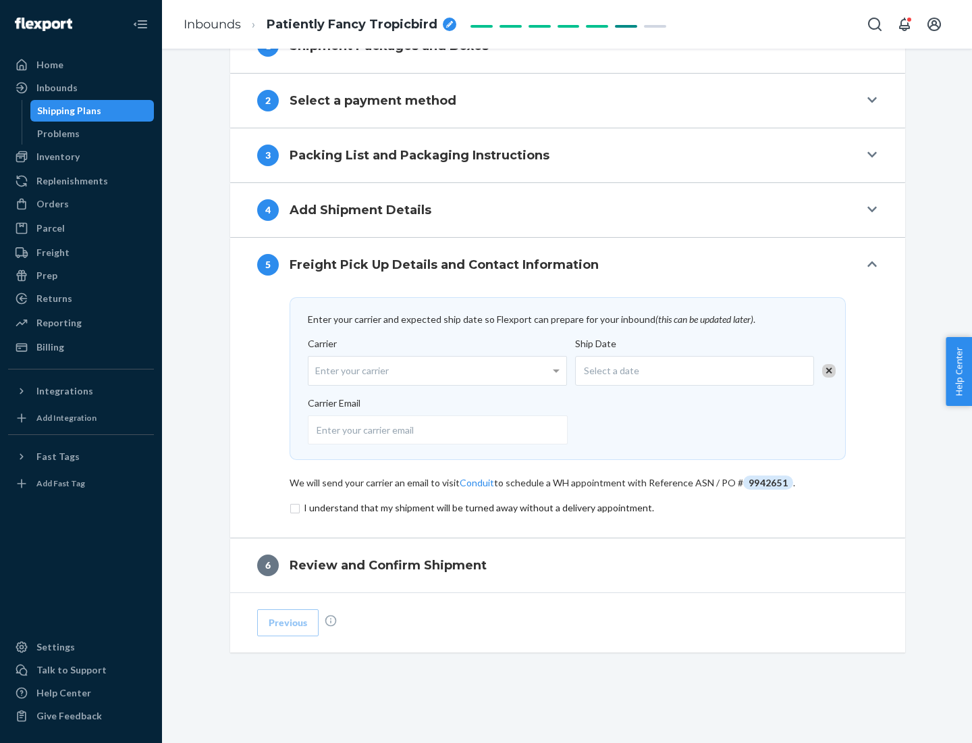
scroll to position [527, 0]
click at [568, 507] on input "checkbox" at bounding box center [568, 508] width 556 height 16
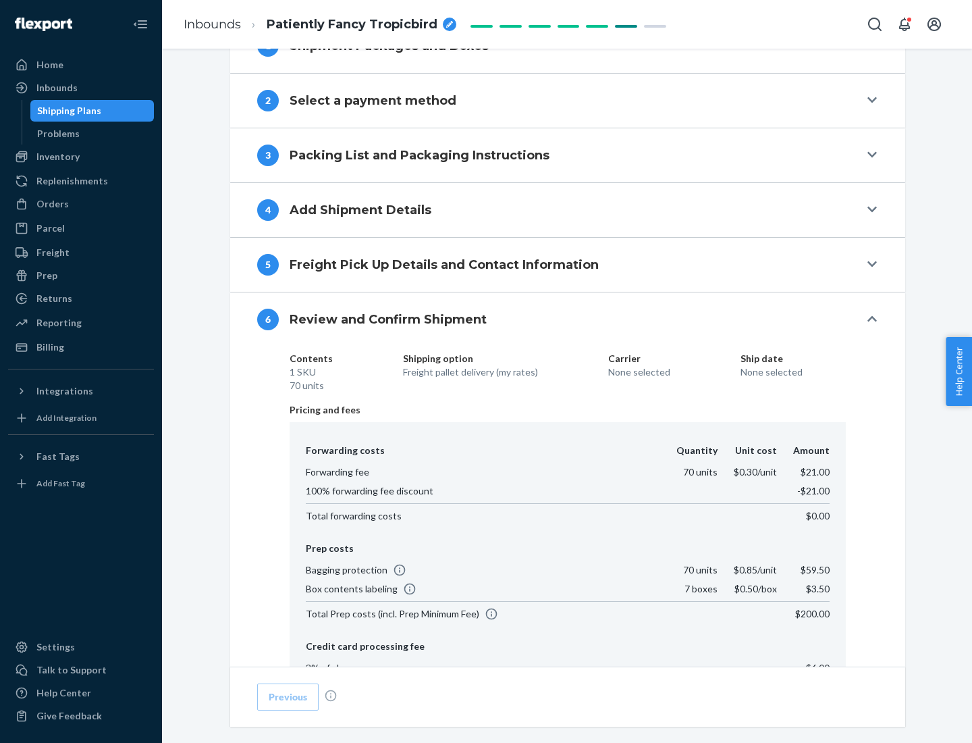
scroll to position [720, 0]
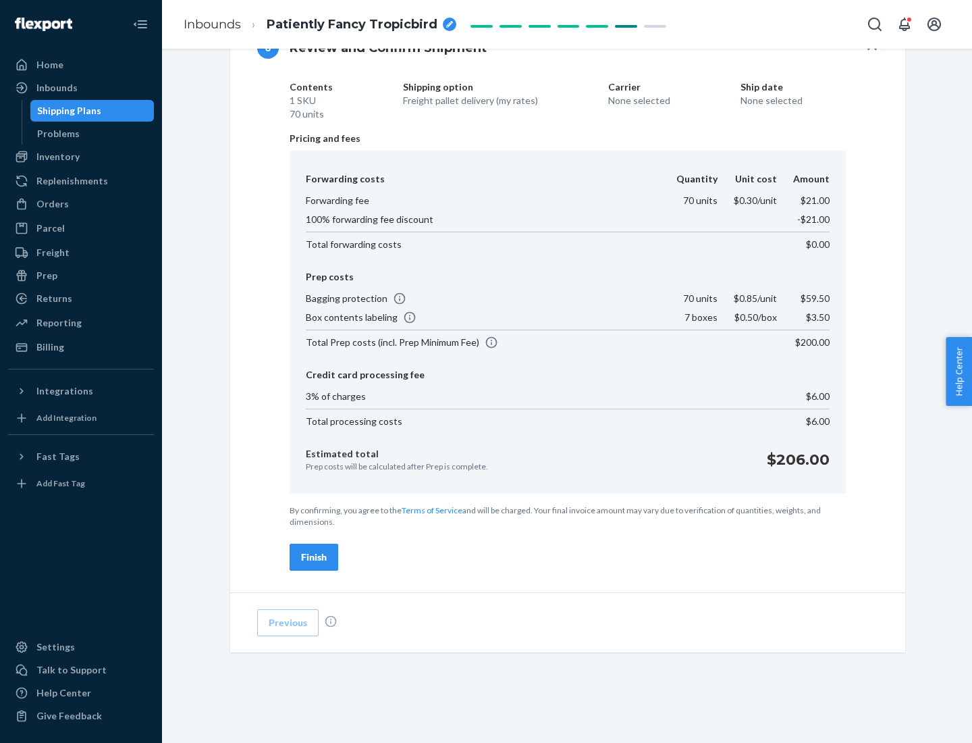
click at [314, 557] on div "Finish" at bounding box center [314, 557] width 26 height 14
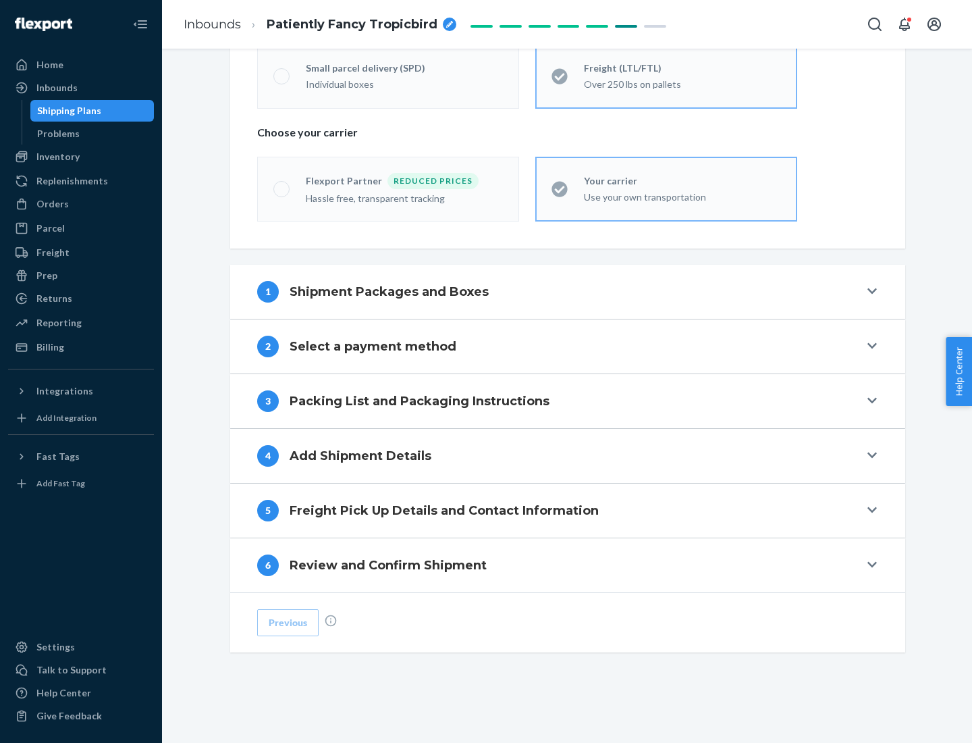
scroll to position [282, 0]
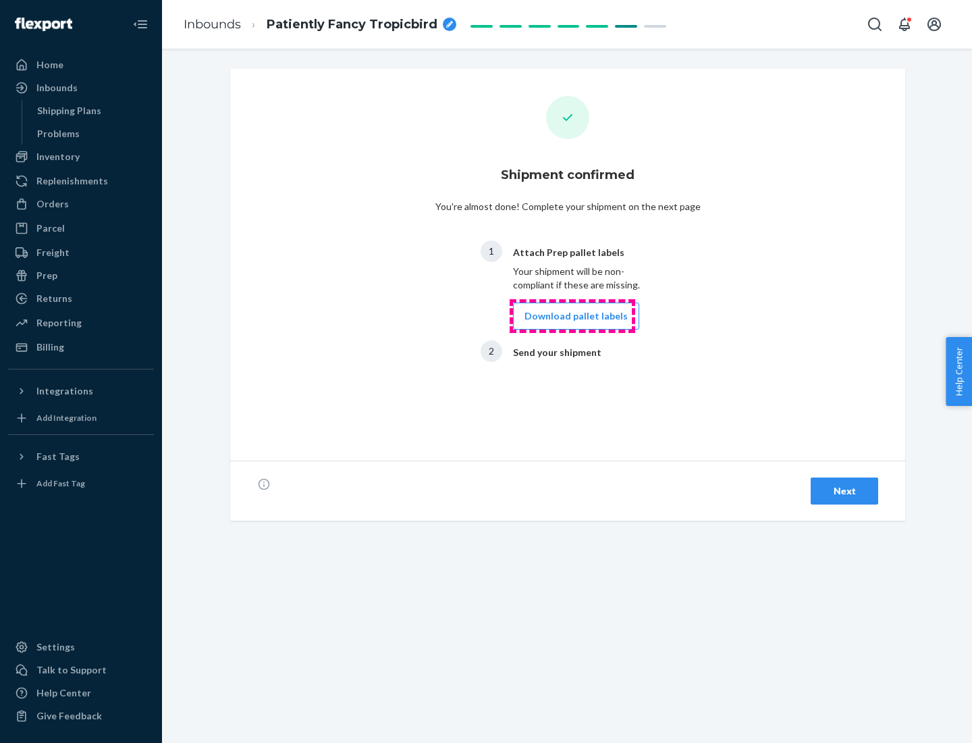
click at [573, 316] on button "Download pallet labels" at bounding box center [576, 315] width 126 height 27
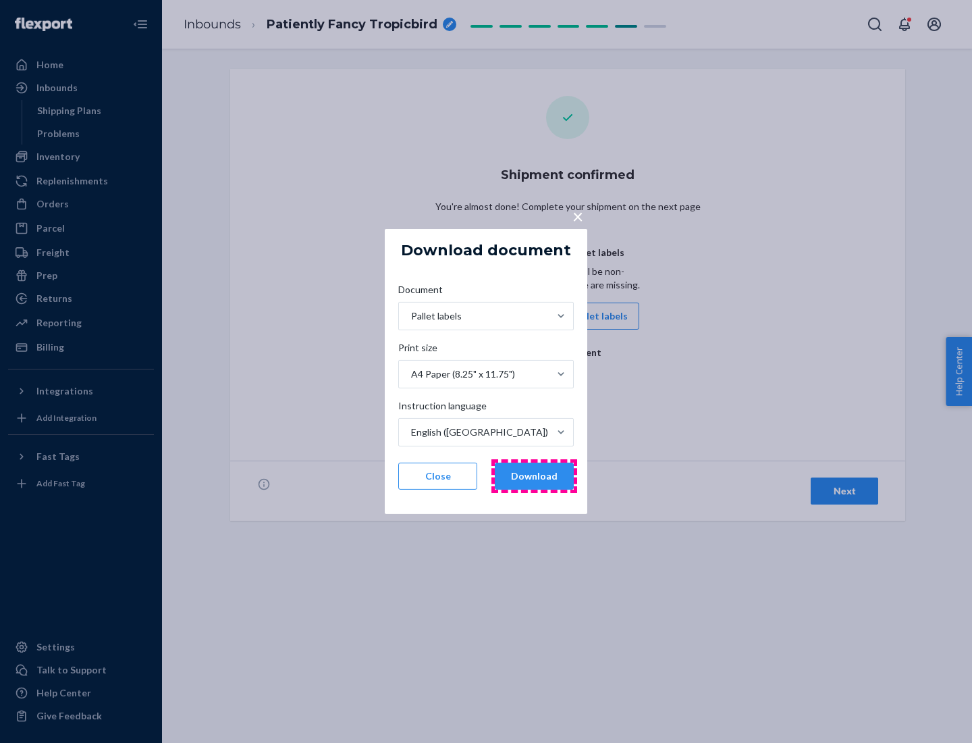
click at [534, 476] on button "Download" at bounding box center [534, 476] width 79 height 27
click at [577, 215] on span "×" at bounding box center [578, 216] width 11 height 23
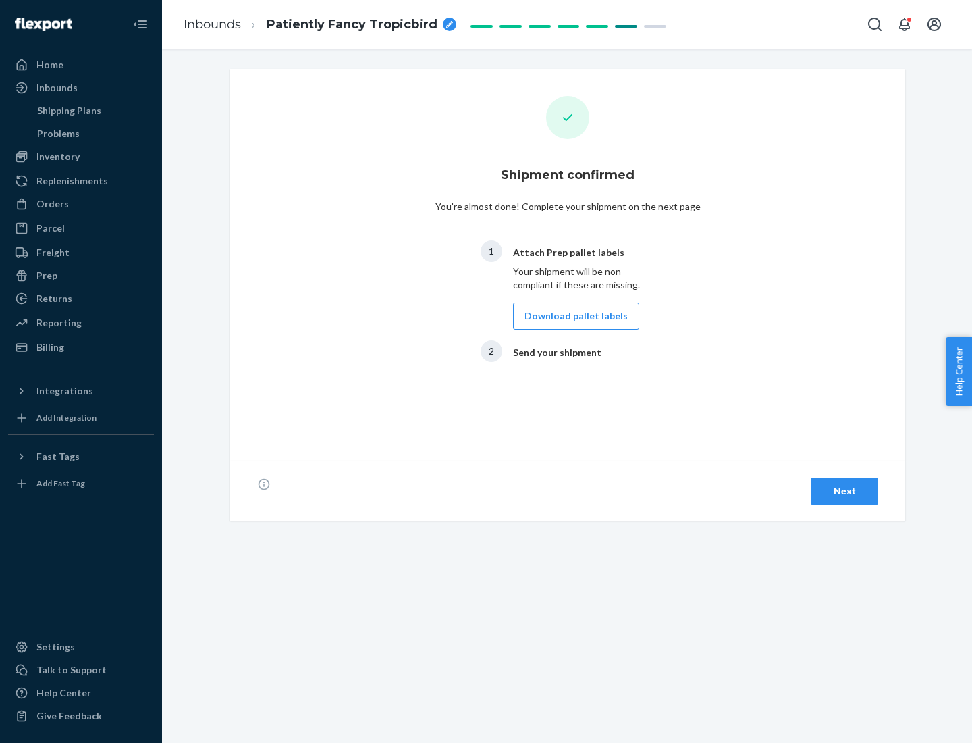
click at [845, 491] on div "Next" at bounding box center [844, 491] width 45 height 14
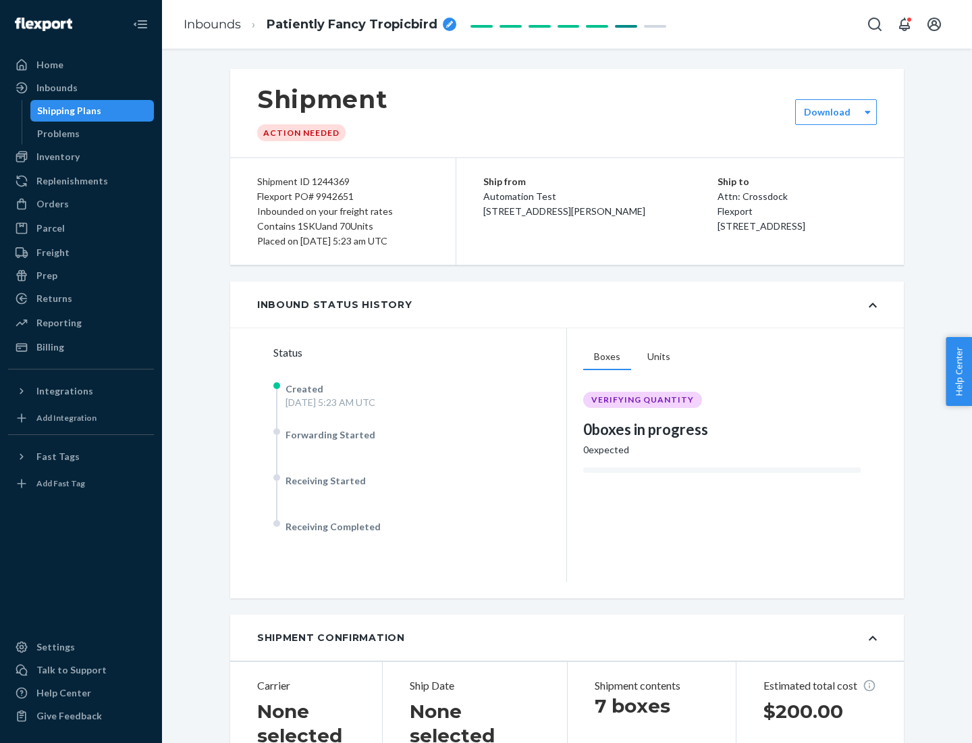
scroll to position [290, 0]
